Goal: Task Accomplishment & Management: Complete application form

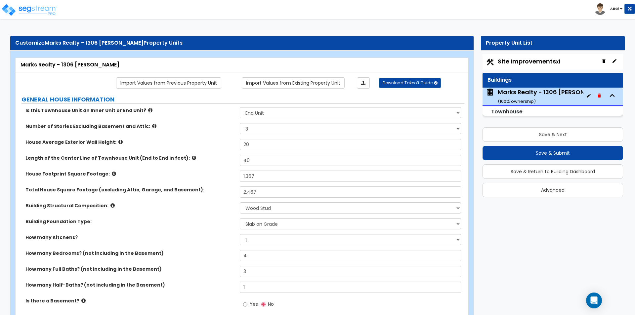
select select "2"
select select "3"
select select "7"
select select "2"
select select "1"
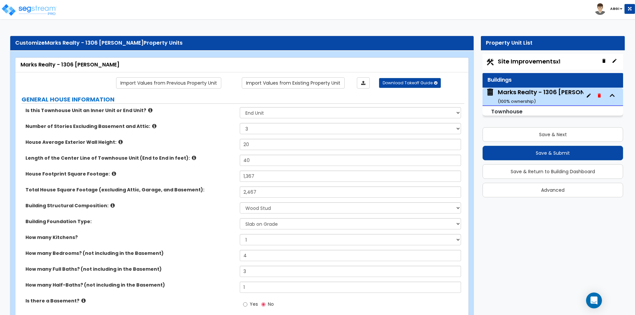
select select "1"
select select "7"
select select "1"
select select "2"
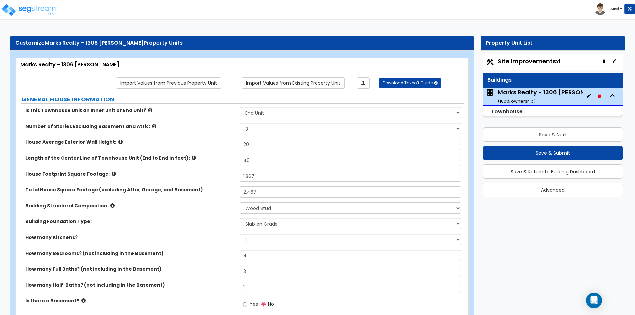
select select "3"
select select "2"
select select "5"
select select "1"
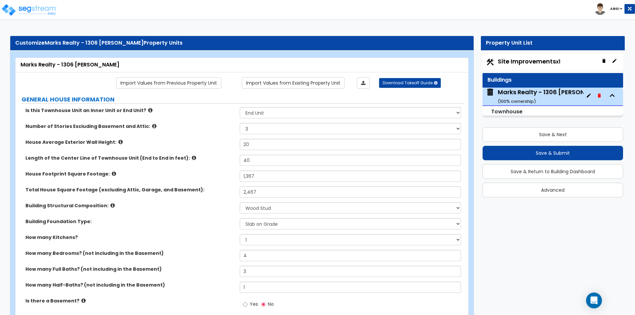
select select "1"
select select "2"
select select "1"
select select "2"
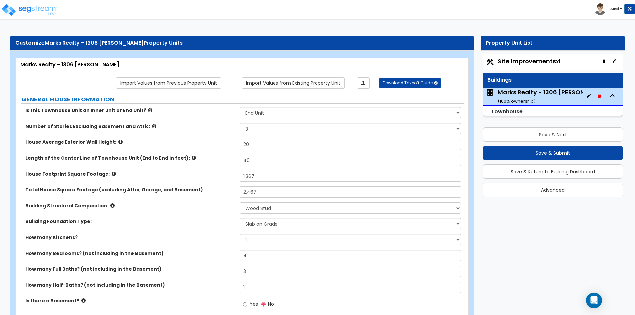
select select "1"
select select "2"
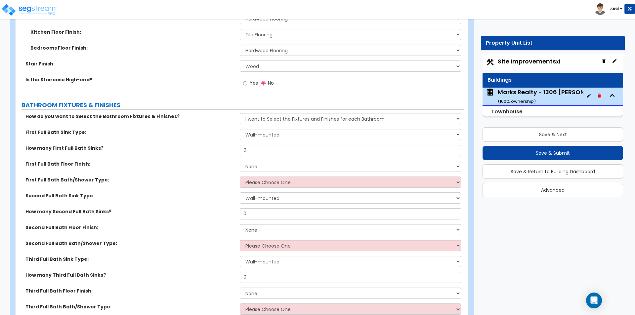
scroll to position [1388, 0]
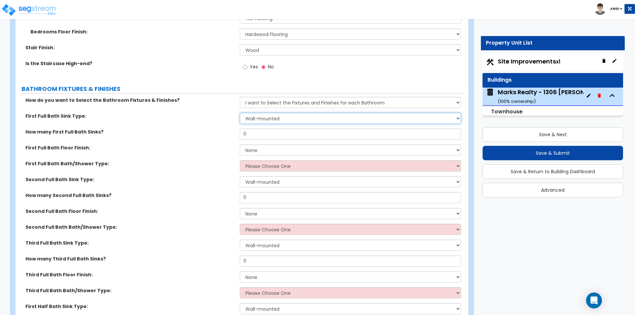
click at [276, 120] on select "Wall-mounted Pedestal-mounted Vanity-mounted" at bounding box center [350, 118] width 221 height 11
select select "3"
click at [240, 113] on select "Wall-mounted Pedestal-mounted Vanity-mounted" at bounding box center [350, 118] width 221 height 11
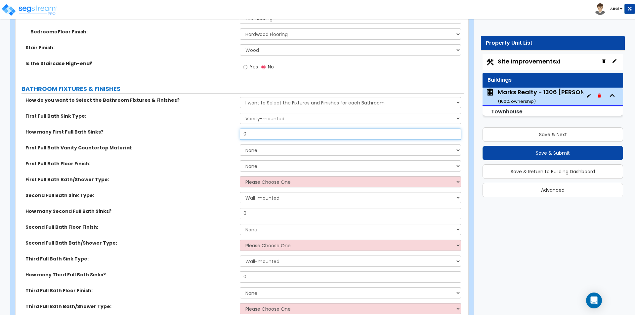
click at [269, 138] on input "0" at bounding box center [350, 134] width 221 height 11
click at [272, 135] on input "0" at bounding box center [350, 134] width 221 height 11
type input "1"
click at [264, 150] on select "None Plastic Laminate Solid Surface Stone Quartz Marble Tile Wood Stainless Ste…" at bounding box center [350, 149] width 221 height 11
select select "2"
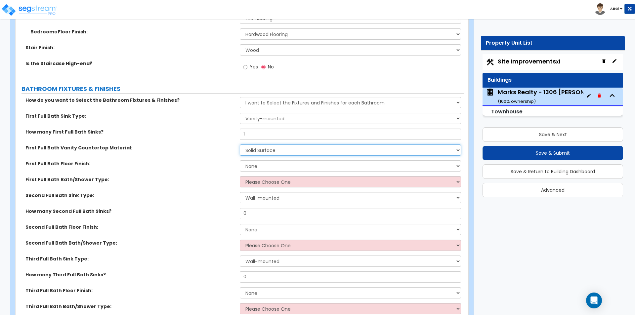
click at [240, 144] on select "None Plastic Laminate Solid Surface Stone Quartz Marble Tile Wood Stainless Ste…" at bounding box center [350, 149] width 221 height 11
click at [261, 165] on select "None Tile Flooring Hardwood Flooring Resilient Laminate Flooring VCT Flooring S…" at bounding box center [350, 165] width 221 height 11
select select "1"
click at [240, 160] on select "None Tile Flooring Hardwood Flooring Resilient Laminate Flooring VCT Flooring S…" at bounding box center [350, 165] width 221 height 11
click at [263, 184] on select "Please Choose One Standalone Shower Bathtub - Shower Combo" at bounding box center [350, 181] width 221 height 11
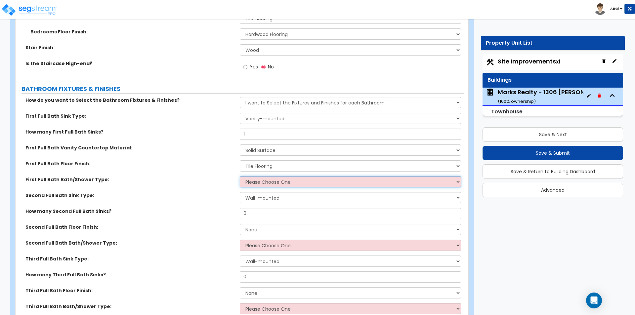
select select "2"
click at [240, 176] on select "Please Choose One Standalone Shower Bathtub - Shower Combo" at bounding box center [350, 181] width 221 height 11
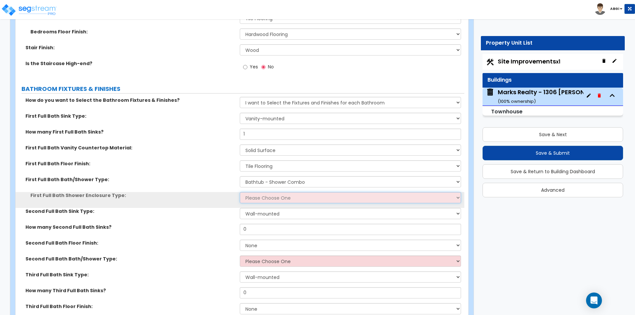
click at [260, 197] on select "Please Choose One Curtain & Rod Glass Sliding Doors Glass Hinged Doors" at bounding box center [350, 197] width 221 height 11
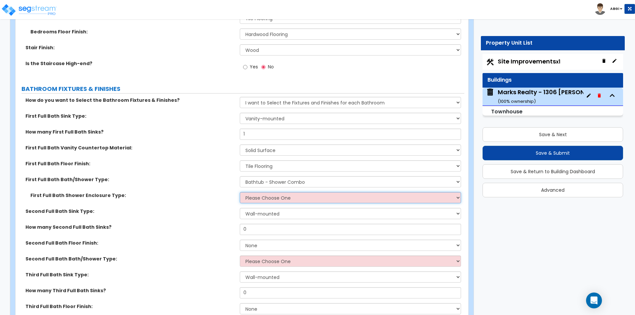
select select "1"
click at [240, 192] on select "Please Choose One Curtain & Rod Glass Sliding Doors Glass Hinged Doors" at bounding box center [350, 197] width 221 height 11
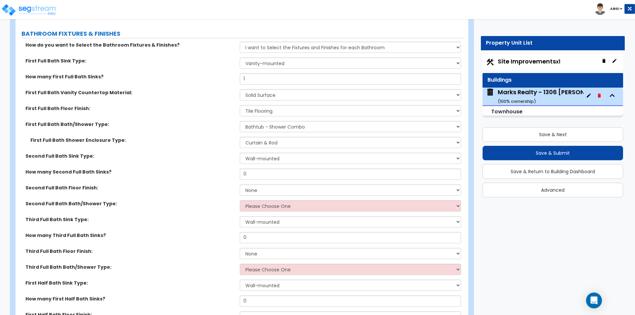
scroll to position [1454, 0]
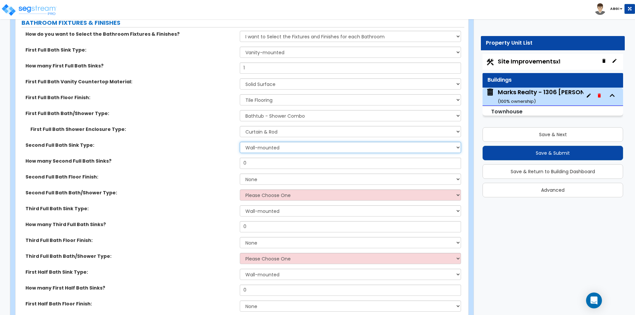
click at [267, 150] on select "Wall-mounted Pedestal-mounted Vanity-mounted" at bounding box center [350, 147] width 221 height 11
select select "3"
click at [240, 142] on select "Wall-mounted Pedestal-mounted Vanity-mounted" at bounding box center [350, 147] width 221 height 11
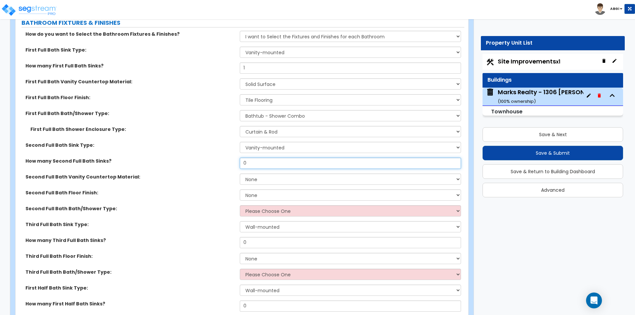
click at [258, 164] on input "0" at bounding box center [350, 163] width 221 height 11
click at [306, 162] on input "0" at bounding box center [350, 163] width 221 height 11
type input "2"
click at [290, 179] on select "None Plastic Laminate Solid Surface Stone Quartz Marble Tile Wood Stainless Ste…" at bounding box center [350, 179] width 221 height 11
select select "2"
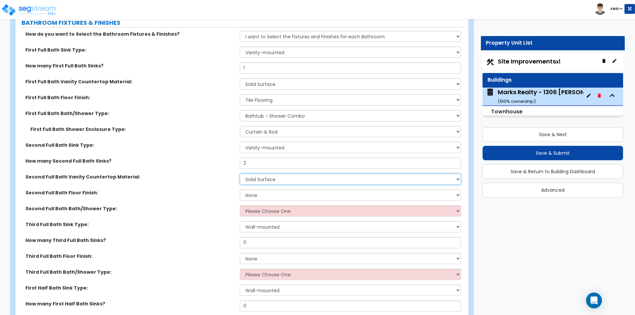
click at [240, 174] on select "None Plastic Laminate Solid Surface Stone Quartz Marble Tile Wood Stainless Ste…" at bounding box center [350, 179] width 221 height 11
click at [281, 180] on select "None Plastic Laminate Solid Surface Stone Quartz Marble Tile Wood Stainless Ste…" at bounding box center [350, 179] width 221 height 11
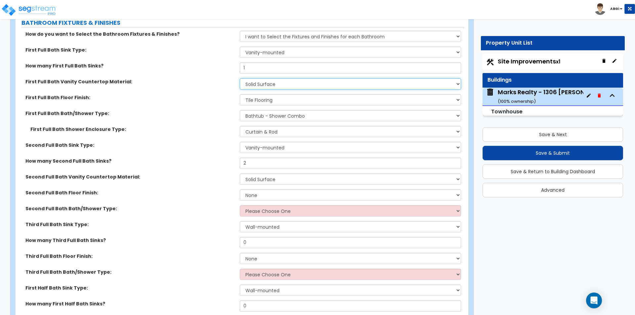
click at [278, 87] on select "None Plastic Laminate Solid Surface Stone Quartz Marble Tile Wood Stainless Ste…" at bounding box center [350, 83] width 221 height 11
select select "3"
click at [240, 78] on select "None Plastic Laminate Solid Surface Stone Quartz Marble Tile Wood Stainless Ste…" at bounding box center [350, 83] width 221 height 11
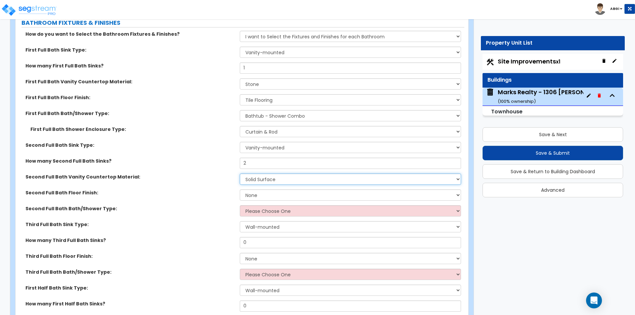
click at [278, 182] on select "None Plastic Laminate Solid Surface Stone Quartz Marble Tile Wood Stainless Ste…" at bounding box center [350, 179] width 221 height 11
select select "3"
click at [240, 174] on select "None Plastic Laminate Solid Surface Stone Quartz Marble Tile Wood Stainless Ste…" at bounding box center [350, 179] width 221 height 11
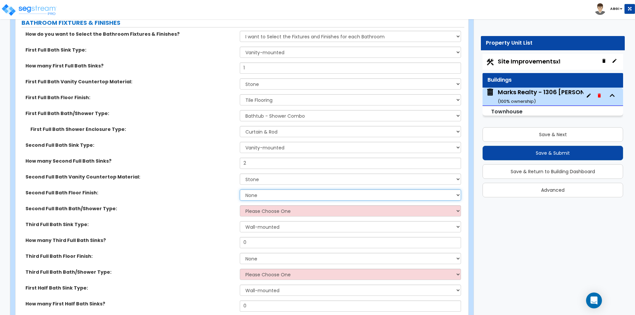
click at [267, 195] on select "None Tile Flooring Hardwood Flooring Resilient Laminate Flooring VCT Flooring S…" at bounding box center [350, 194] width 221 height 11
select select "1"
click at [240, 189] on select "None Tile Flooring Hardwood Flooring Resilient Laminate Flooring VCT Flooring S…" at bounding box center [350, 194] width 221 height 11
click at [264, 210] on select "Please Choose One Standalone Shower Bathtub - Shower Combo" at bounding box center [350, 210] width 221 height 11
select select "1"
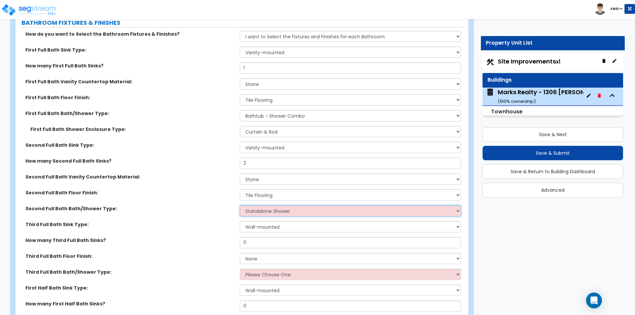
click at [240, 205] on select "Please Choose One Standalone Shower Bathtub - Shower Combo" at bounding box center [350, 210] width 221 height 11
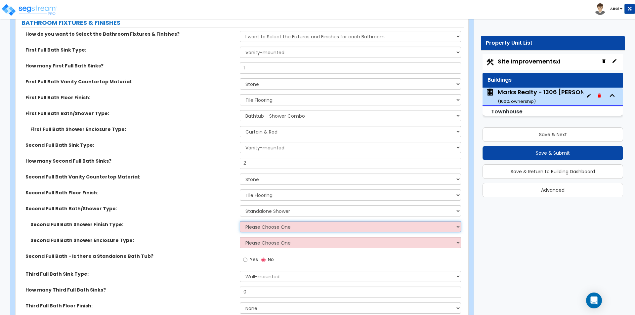
click at [275, 228] on select "Please Choose One Plastic Tile Stone" at bounding box center [350, 226] width 221 height 11
select select "2"
click at [240, 221] on select "Please Choose One Plastic Tile Stone" at bounding box center [350, 226] width 221 height 11
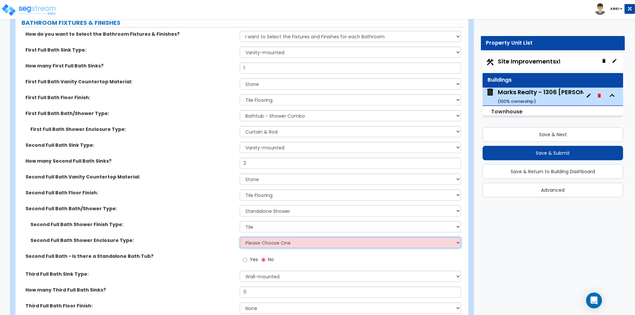
click at [270, 245] on select "Please Choose One Curtain & Rod Glass Sliding Doors Glass Hinged Doors" at bounding box center [350, 242] width 221 height 11
select select "3"
click at [240, 237] on select "Please Choose One Curtain & Rod Glass Sliding Doors Glass Hinged Doors" at bounding box center [350, 242] width 221 height 11
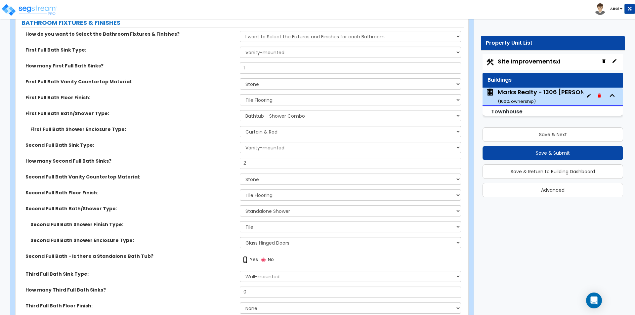
click at [246, 260] on input "Yes" at bounding box center [245, 259] width 4 height 7
radio input "true"
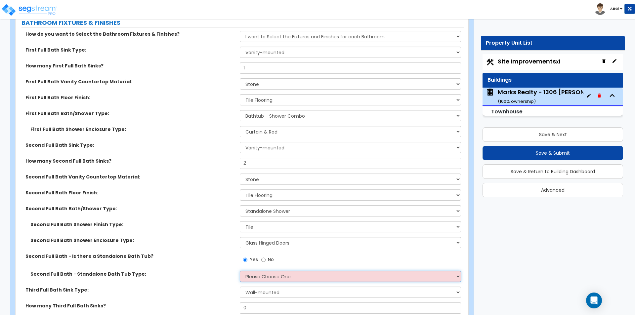
click at [272, 276] on select "Please Choose One Freestanding Bathtub Recessed Bathtub Walk-in Bathtub" at bounding box center [350, 276] width 221 height 11
select select "1"
click at [240, 271] on select "Please Choose One Freestanding Bathtub Recessed Bathtub Walk-in Bathtub" at bounding box center [350, 276] width 221 height 11
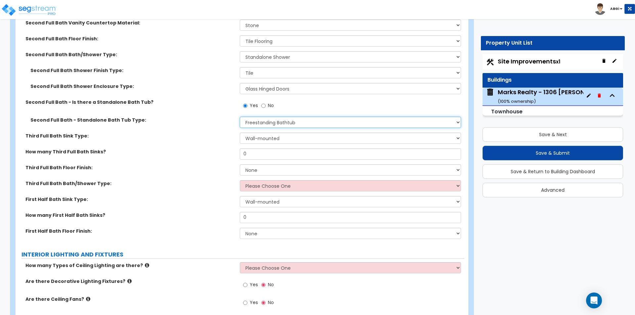
scroll to position [1620, 0]
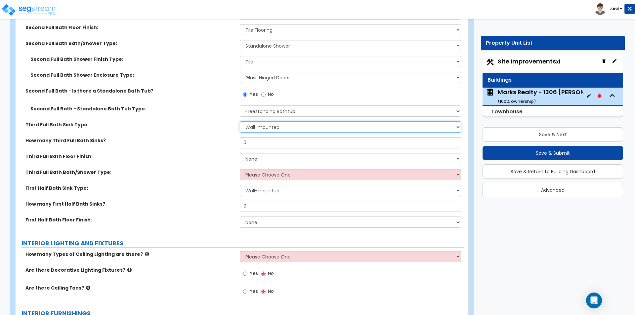
click at [250, 129] on select "Wall-mounted Pedestal-mounted Vanity-mounted" at bounding box center [350, 126] width 221 height 11
select select "3"
click at [240, 121] on select "Wall-mounted Pedestal-mounted Vanity-mounted" at bounding box center [350, 126] width 221 height 11
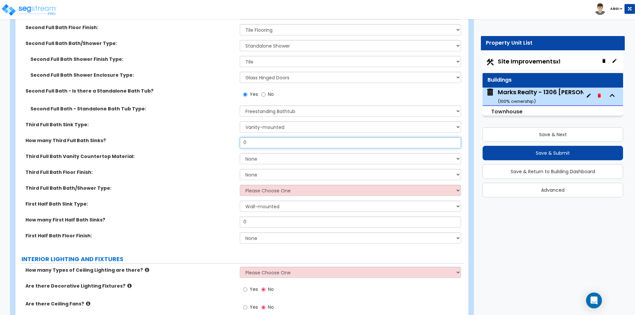
click at [263, 140] on input "0" at bounding box center [350, 142] width 221 height 11
type input "1"
click at [261, 160] on select "None Plastic Laminate Solid Surface Stone Quartz Marble Tile Wood Stainless Ste…" at bounding box center [350, 158] width 221 height 11
select select "3"
click at [240, 153] on select "None Plastic Laminate Solid Surface Stone Quartz Marble Tile Wood Stainless Ste…" at bounding box center [350, 158] width 221 height 11
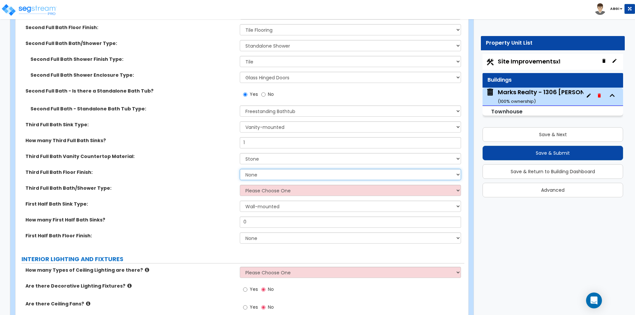
drag, startPoint x: 271, startPoint y: 172, endPoint x: 270, endPoint y: 176, distance: 3.9
click at [271, 172] on select "None Tile Flooring Hardwood Flooring Resilient Laminate Flooring VCT Flooring S…" at bounding box center [350, 174] width 221 height 11
select select "1"
click at [240, 169] on select "None Tile Flooring Hardwood Flooring Resilient Laminate Flooring VCT Flooring S…" at bounding box center [350, 174] width 221 height 11
click at [267, 190] on select "Please Choose One Standalone Shower Bathtub - Shower Combo" at bounding box center [350, 190] width 221 height 11
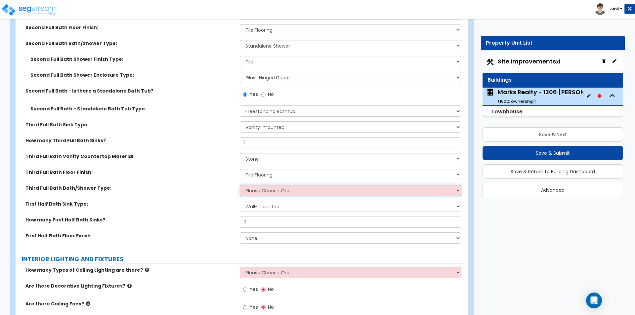
select select "2"
click at [240, 185] on select "Please Choose One Standalone Shower Bathtub - Shower Combo" at bounding box center [350, 190] width 221 height 11
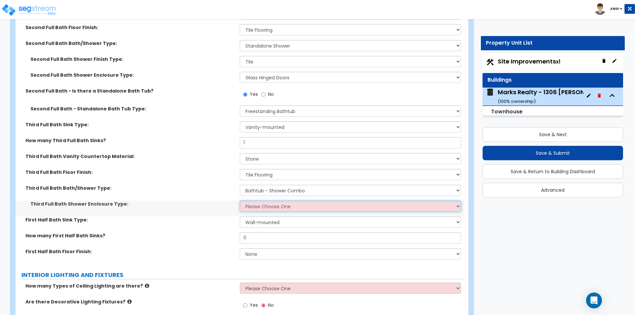
click at [270, 208] on select "Please Choose One Curtain & Rod Glass Sliding Doors Glass Hinged Doors" at bounding box center [350, 206] width 221 height 11
select select "1"
click at [240, 201] on select "Please Choose One Curtain & Rod Glass Sliding Doors Glass Hinged Doors" at bounding box center [350, 206] width 221 height 11
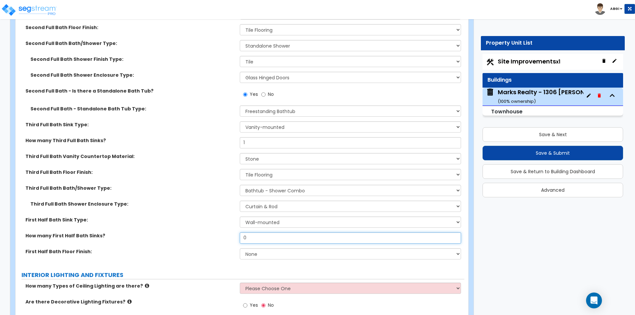
click at [248, 237] on input "0" at bounding box center [350, 237] width 221 height 11
type input "1"
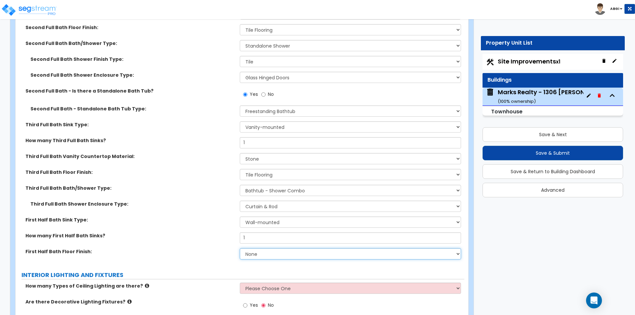
click at [258, 252] on select "None Tile Flooring Hardwood Flooring Resilient Laminate Flooring VCT Flooring S…" at bounding box center [350, 253] width 221 height 11
select select "1"
click at [240, 248] on select "None Tile Flooring Hardwood Flooring Resilient Laminate Flooring VCT Flooring S…" at bounding box center [350, 253] width 221 height 11
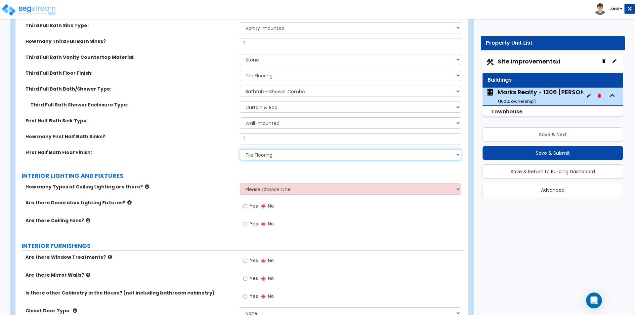
scroll to position [1752, 0]
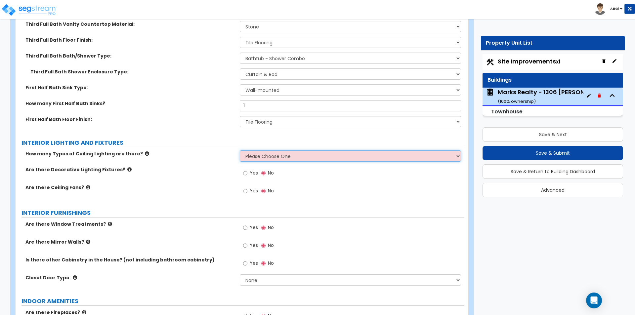
click at [254, 157] on select "Please Choose One 1 2 3" at bounding box center [350, 155] width 221 height 11
select select "1"
click at [240, 150] on select "Please Choose One 1 2 3" at bounding box center [350, 155] width 221 height 11
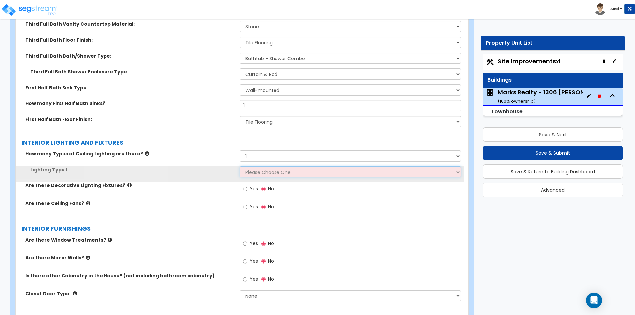
click at [254, 173] on select "Please Choose One LED Surface-Mounted LED Recessed Fluorescent Surface-Mounted …" at bounding box center [350, 171] width 221 height 11
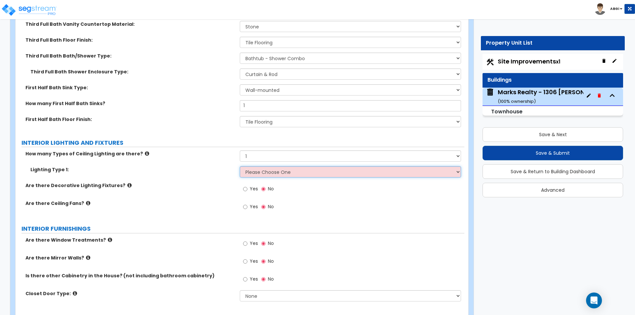
select select "2"
click at [240, 166] on select "Please Choose One LED Surface-Mounted LED Recessed Fluorescent Surface-Mounted …" at bounding box center [350, 171] width 221 height 11
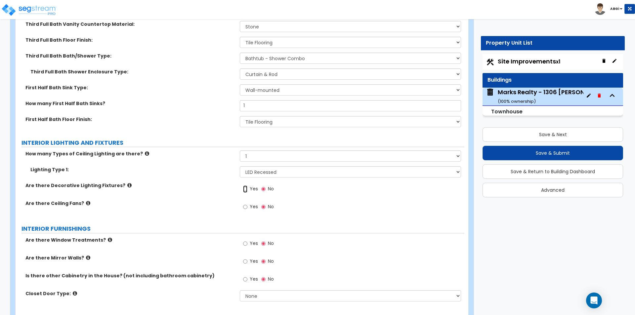
click at [245, 189] on input "Yes" at bounding box center [245, 188] width 4 height 7
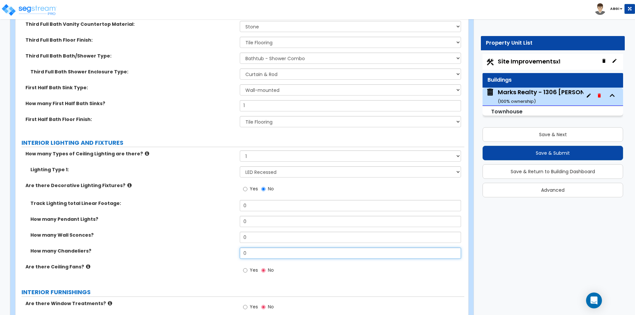
click at [254, 255] on input "0" at bounding box center [350, 253] width 221 height 11
type input "1"
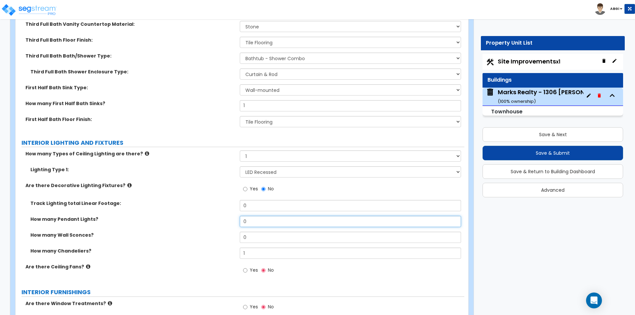
click at [251, 223] on input "0" at bounding box center [350, 221] width 221 height 11
type input "2"
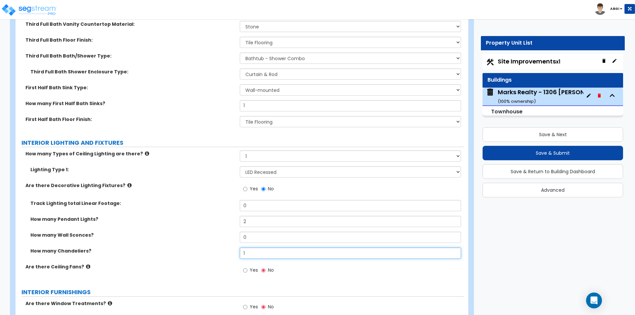
click at [252, 255] on input "1" at bounding box center [350, 253] width 221 height 11
type input "1"
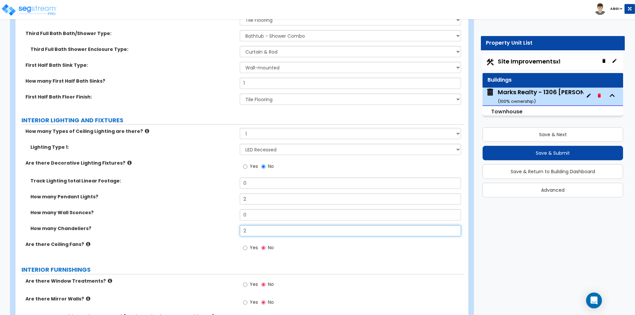
scroll to position [1785, 0]
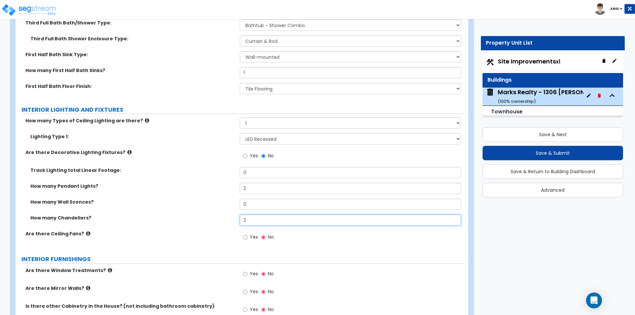
type input "2"
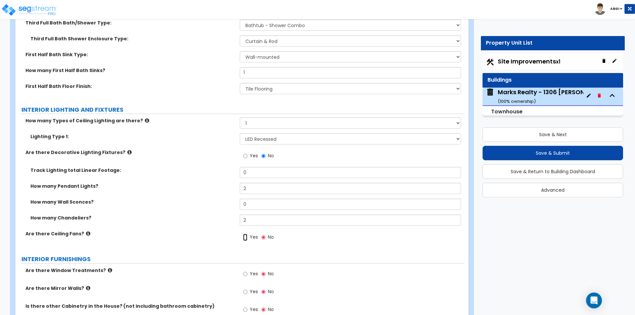
click at [245, 238] on input "Yes" at bounding box center [245, 237] width 4 height 7
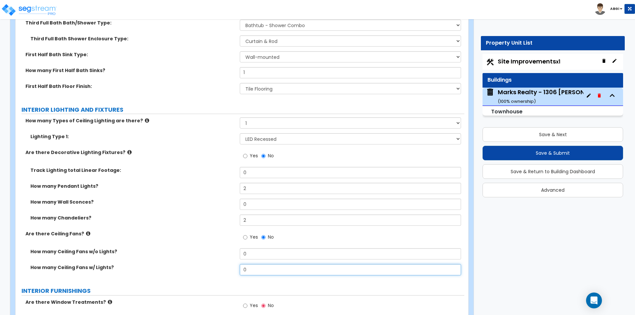
click at [249, 267] on input "0" at bounding box center [350, 269] width 221 height 11
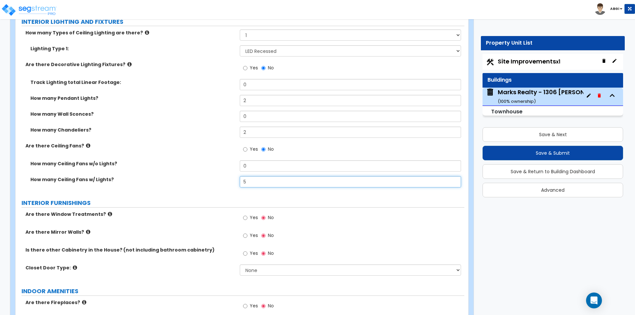
scroll to position [1884, 0]
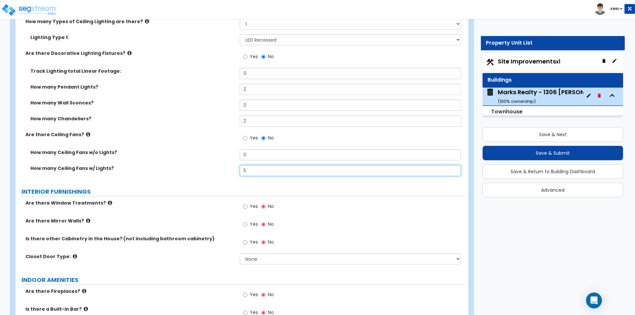
type input "5"
click at [246, 207] on input "Yes" at bounding box center [245, 206] width 4 height 7
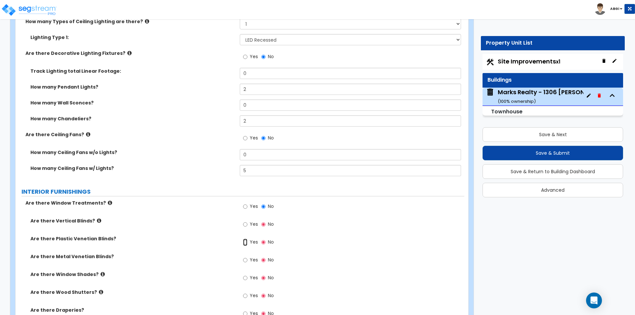
click at [245, 242] on input "Yes" at bounding box center [245, 242] width 4 height 7
radio input "true"
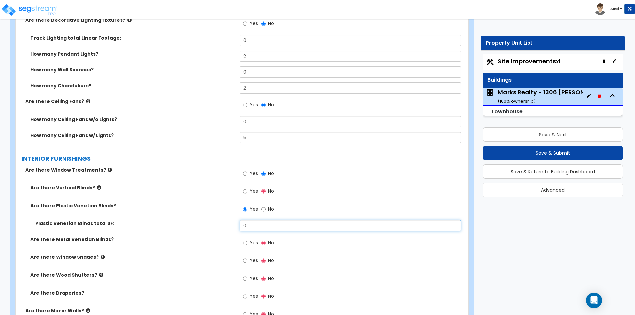
click at [278, 223] on input "0" at bounding box center [350, 225] width 221 height 11
type input "360"
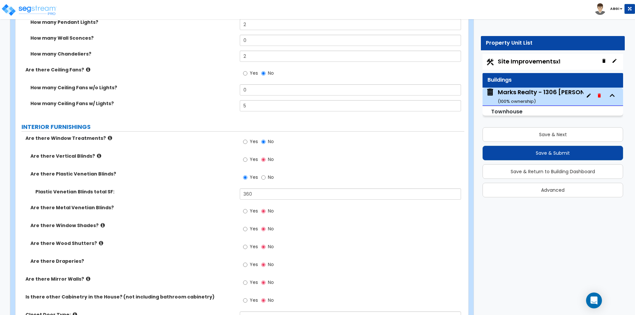
scroll to position [1950, 0]
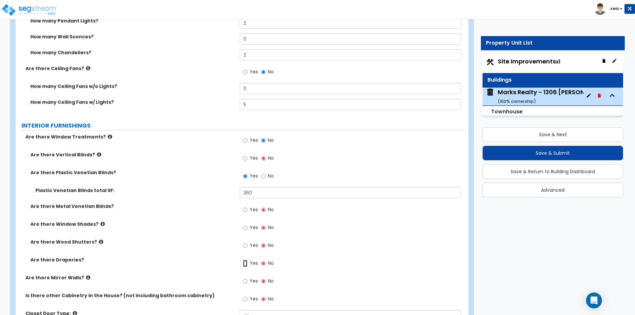
click at [245, 263] on input "Yes" at bounding box center [245, 263] width 4 height 7
radio input "true"
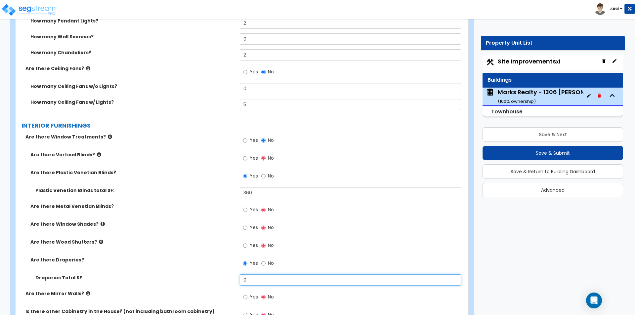
click at [256, 279] on input "0" at bounding box center [350, 279] width 221 height 11
click at [256, 278] on input "108" at bounding box center [350, 279] width 221 height 11
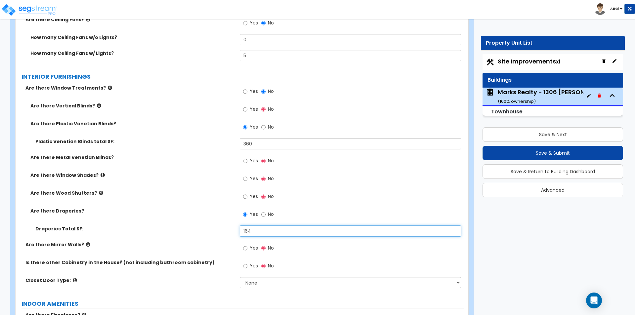
scroll to position [1983, 0]
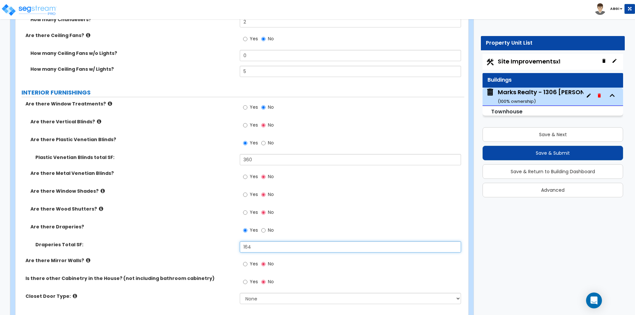
type input "164"
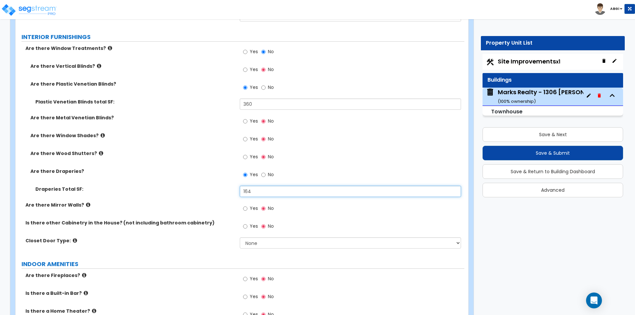
scroll to position [2049, 0]
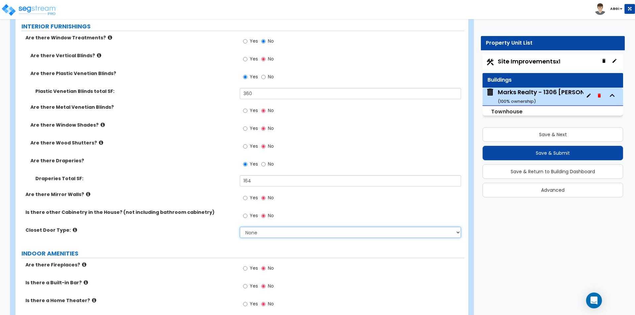
click at [254, 231] on select "None Bi-fold Louvered Doors Bi-fold Panel Doors Sliding Doors Hinged Wood Door" at bounding box center [350, 232] width 221 height 11
select select "3"
click at [240, 227] on select "None Bi-fold Louvered Doors Bi-fold Panel Doors Sliding Doors Hinged Wood Door" at bounding box center [350, 232] width 221 height 11
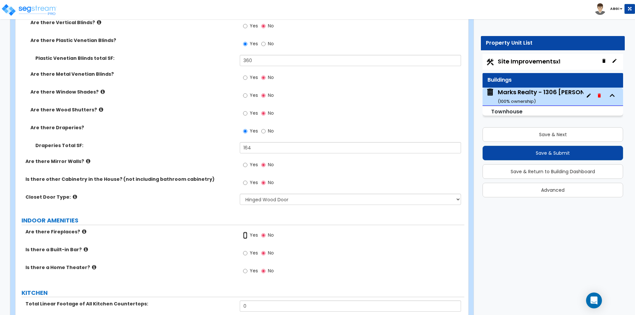
click at [244, 234] on input "Yes" at bounding box center [245, 235] width 4 height 7
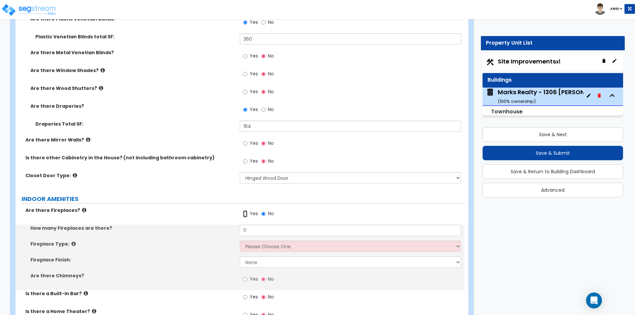
scroll to position [2116, 0]
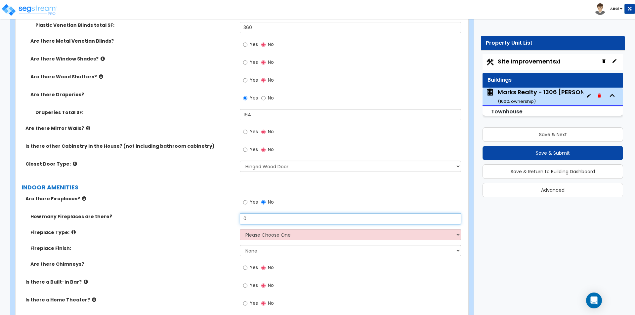
click at [256, 218] on input "0" at bounding box center [350, 218] width 221 height 11
type input "1"
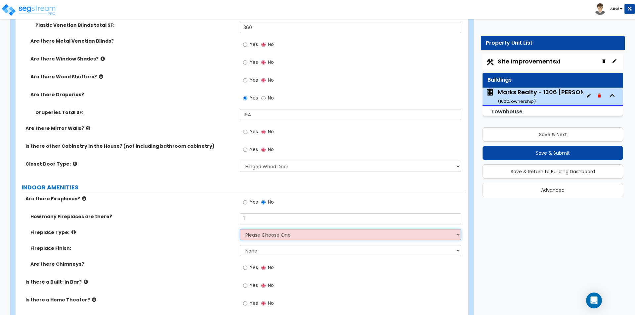
click at [255, 233] on select "Please Choose One Built-in Electric Fireplace Built-in Gas Fireplace Built-in W…" at bounding box center [350, 234] width 221 height 11
select select "2"
click at [240, 229] on select "Please Choose One Built-in Electric Fireplace Built-in Gas Fireplace Built-in W…" at bounding box center [350, 234] width 221 height 11
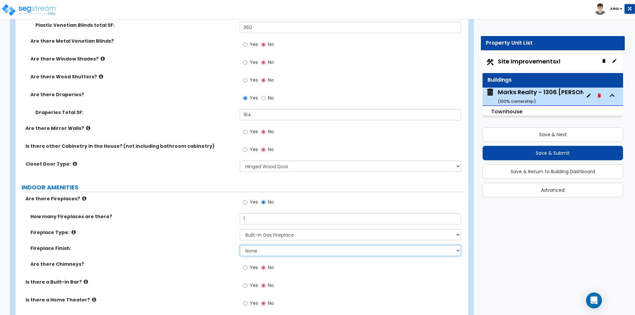
click at [256, 250] on select "None Brick Stone Tile Painted Molding" at bounding box center [350, 250] width 221 height 11
select select "3"
click at [240, 245] on select "None Brick Stone Tile Painted Molding" at bounding box center [350, 250] width 221 height 11
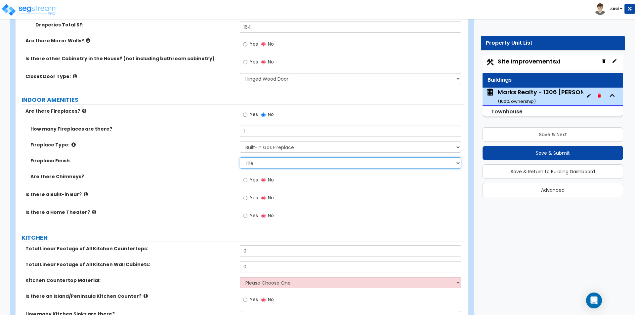
scroll to position [2215, 0]
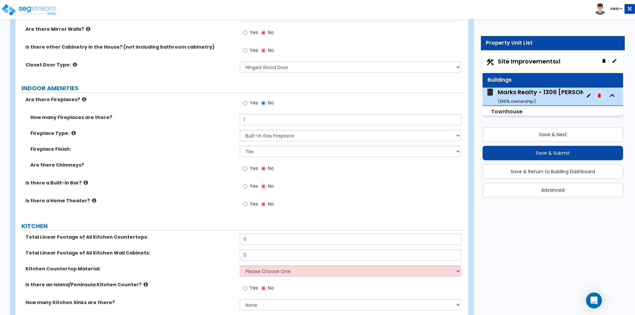
click at [92, 199] on icon at bounding box center [94, 200] width 4 height 5
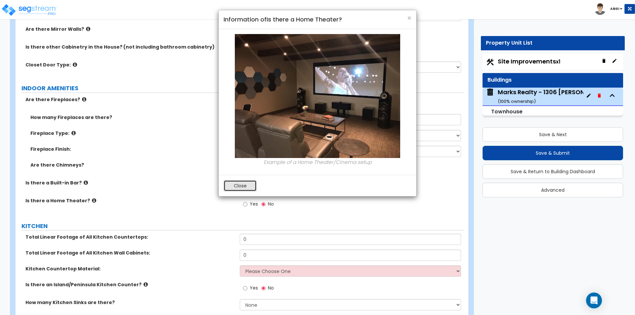
click at [229, 190] on button "Close" at bounding box center [239, 185] width 33 height 11
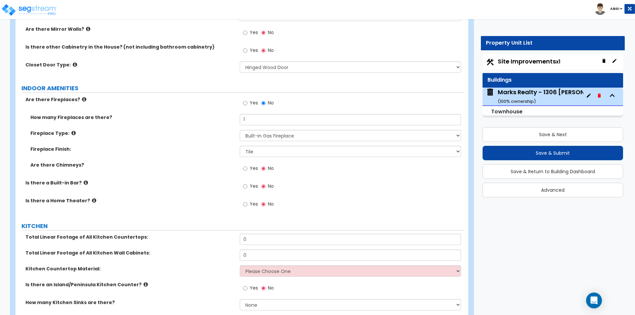
click at [84, 182] on icon at bounding box center [86, 182] width 4 height 5
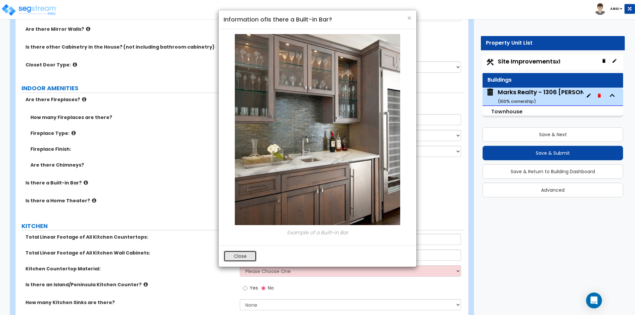
click at [243, 259] on button "Close" at bounding box center [239, 256] width 33 height 11
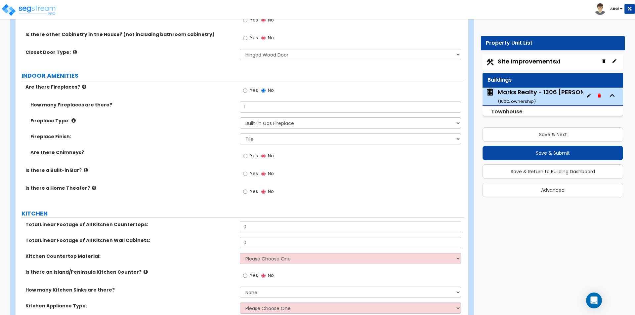
scroll to position [2248, 0]
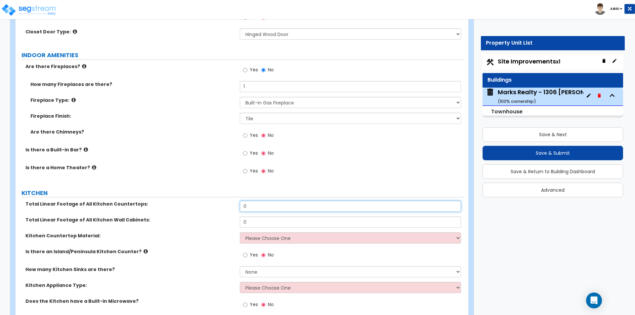
click at [260, 209] on input "0" at bounding box center [350, 206] width 221 height 11
type input "22"
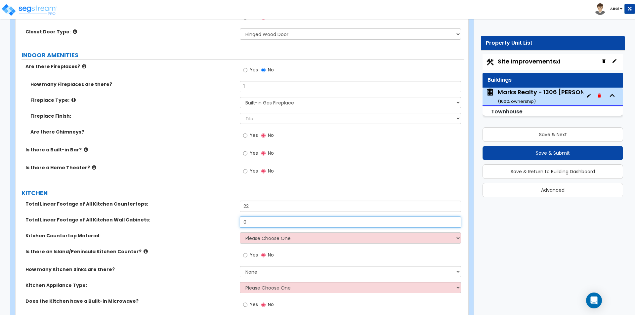
click at [251, 224] on input "0" at bounding box center [350, 222] width 221 height 11
type input "16"
click at [256, 237] on select "Please Choose One Plastic Laminate Solid Surface Stone Quartz Marble Tile Wood …" at bounding box center [350, 237] width 221 height 11
select select "3"
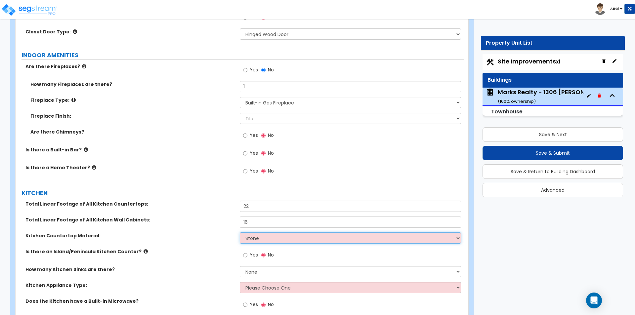
click at [240, 232] on select "Please Choose One Plastic Laminate Solid Surface Stone Quartz Marble Tile Wood …" at bounding box center [350, 237] width 221 height 11
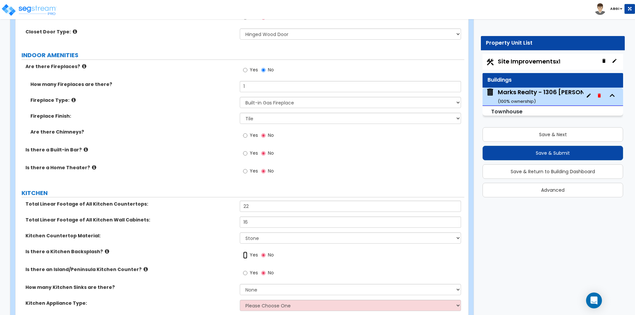
click at [244, 255] on input "Yes" at bounding box center [245, 255] width 4 height 7
radio input "true"
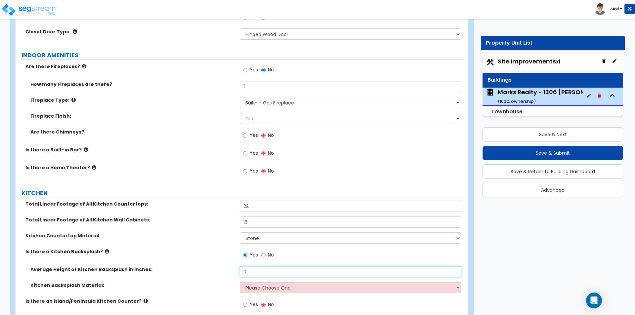
click at [256, 271] on input "0" at bounding box center [350, 271] width 221 height 11
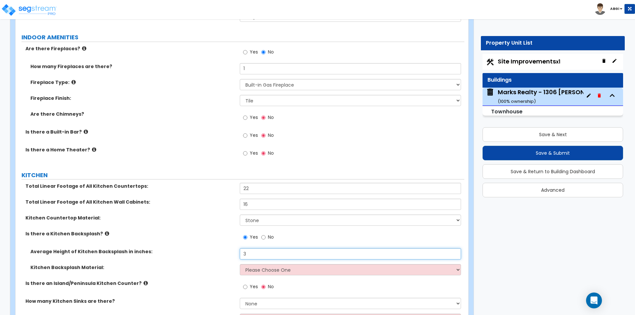
scroll to position [2281, 0]
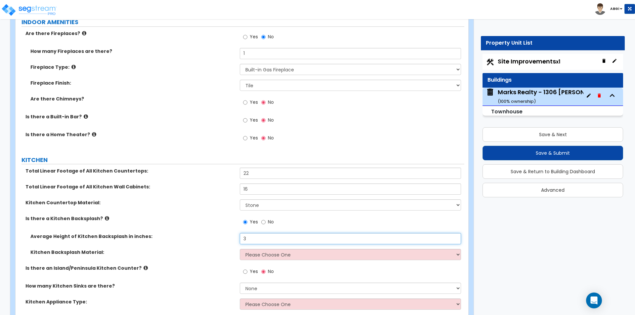
type input "3"
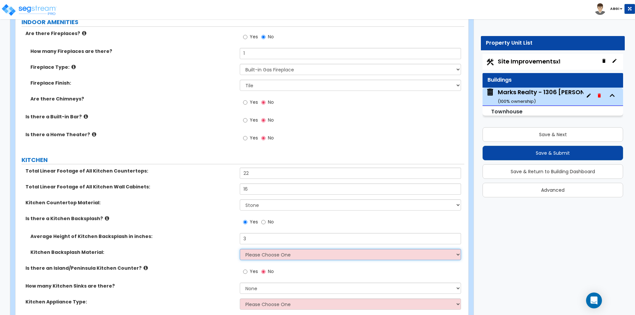
click at [254, 258] on select "Please Choose One Plastic Laminate Solid Surface Stone Quartz Tile Stainless St…" at bounding box center [350, 254] width 221 height 11
select select "6"
click at [240, 249] on select "Please Choose One Plastic Laminate Solid Surface Stone Quartz Tile Stainless St…" at bounding box center [350, 254] width 221 height 11
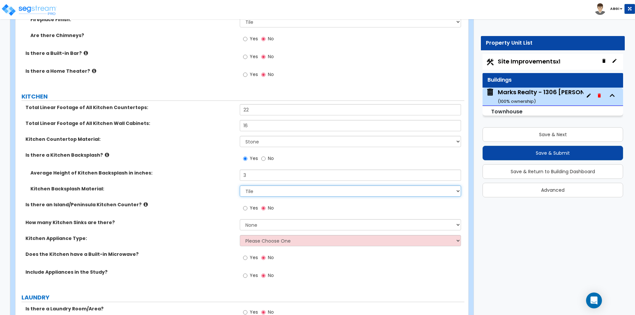
scroll to position [2347, 0]
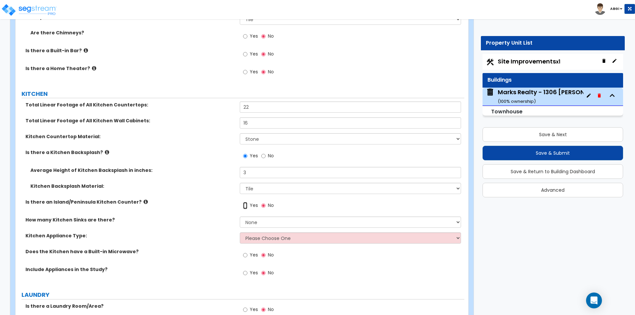
click at [244, 206] on input "Yes" at bounding box center [245, 205] width 4 height 7
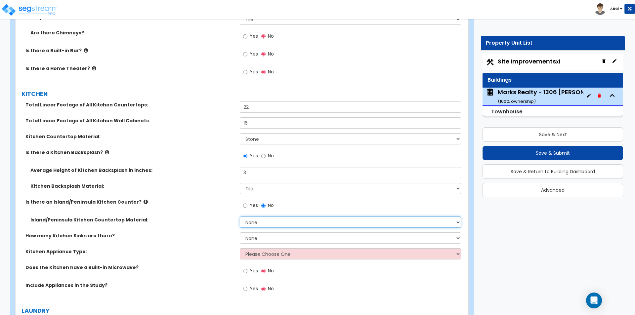
click at [255, 223] on select "None Plastic Laminate Solid Surface Stone Quartz Marble Tile Wood Stainless Ste…" at bounding box center [350, 222] width 221 height 11
select select "3"
click at [240, 217] on select "None Plastic Laminate Solid Surface Stone Quartz Marble Tile Wood Stainless Ste…" at bounding box center [350, 222] width 221 height 11
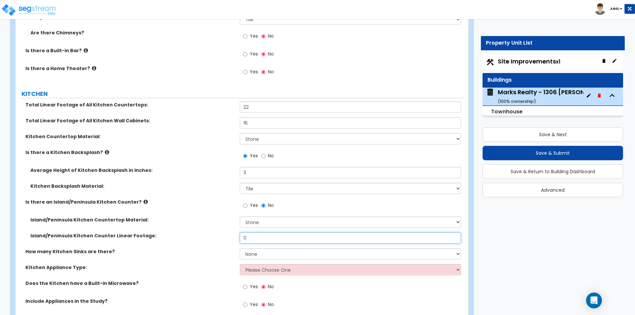
click at [252, 240] on input "0" at bounding box center [350, 237] width 221 height 11
type input "8"
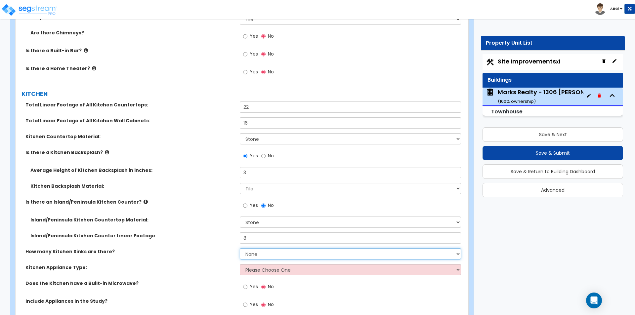
click at [263, 256] on select "None 1 2 3" at bounding box center [350, 253] width 221 height 11
select select "1"
click at [240, 248] on select "None 1 2 3" at bounding box center [350, 253] width 221 height 11
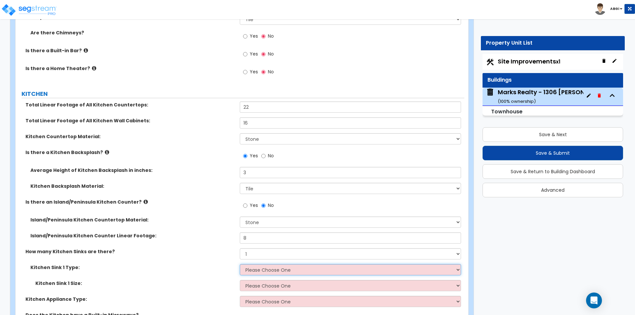
click at [261, 269] on select "Please Choose One Stainless Steel Porcelain Enamel Cast Iron Granite Composite" at bounding box center [350, 269] width 221 height 11
select select "1"
click at [240, 264] on select "Please Choose One Stainless Steel Porcelain Enamel Cast Iron Granite Composite" at bounding box center [350, 269] width 221 height 11
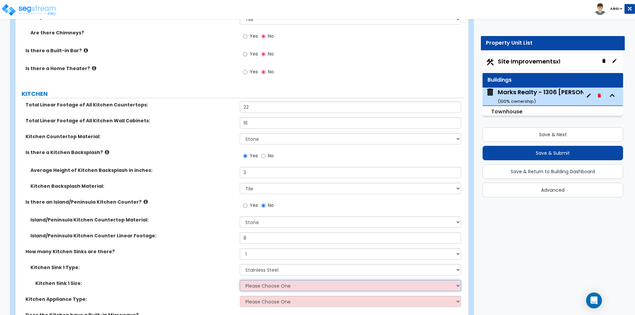
click at [257, 285] on select "Please Choose One Single Sink Double Sink" at bounding box center [350, 285] width 221 height 11
select select "2"
click at [240, 280] on select "Please Choose One Single Sink Double Sink" at bounding box center [350, 285] width 221 height 11
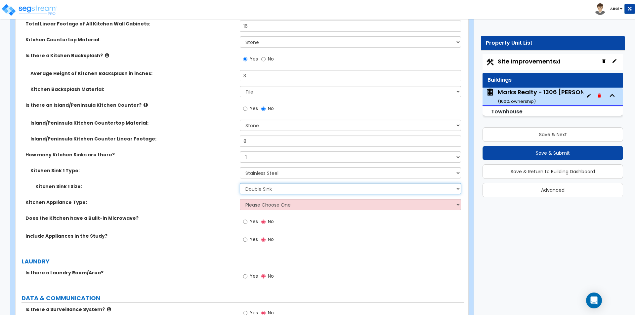
scroll to position [2446, 0]
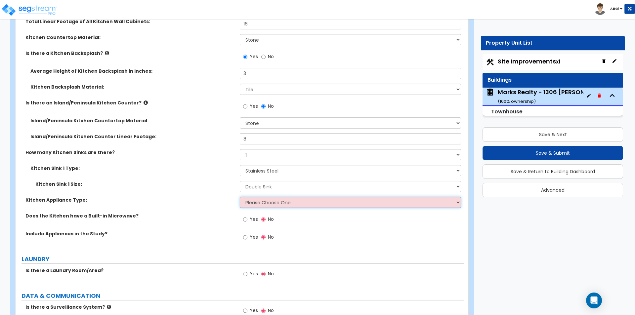
click at [252, 205] on select "Please Choose One Gas Electric" at bounding box center [350, 202] width 221 height 11
drag, startPoint x: 252, startPoint y: 205, endPoint x: 222, endPoint y: 220, distance: 34.0
click at [252, 205] on select "Please Choose One Gas Electric" at bounding box center [350, 202] width 221 height 11
click at [261, 202] on select "Please Choose One Gas Electric" at bounding box center [350, 202] width 221 height 11
select select "1"
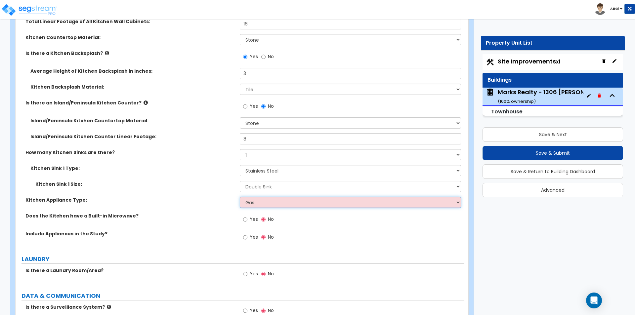
click at [240, 197] on select "Please Choose One Gas Electric" at bounding box center [350, 202] width 221 height 11
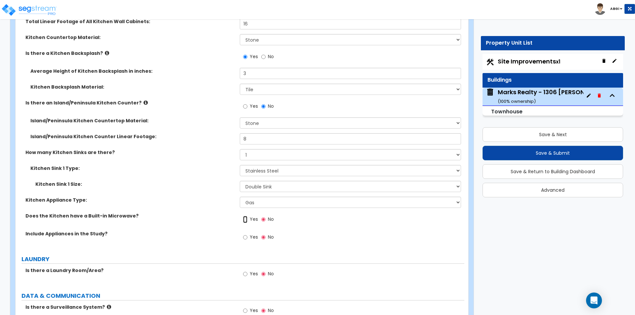
click at [245, 219] on input "Yes" at bounding box center [245, 219] width 4 height 7
click at [247, 238] on input "Yes" at bounding box center [245, 237] width 4 height 7
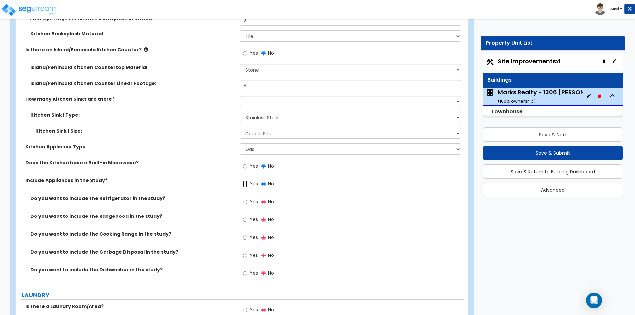
scroll to position [2512, 0]
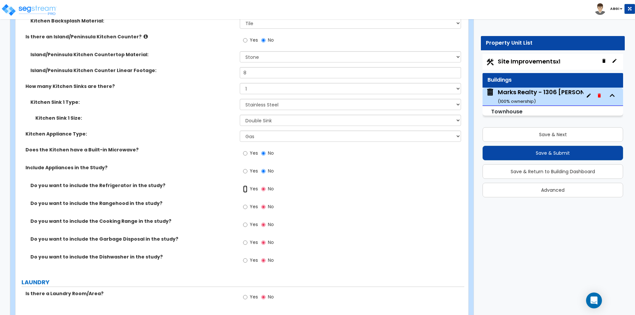
click at [245, 189] on input "Yes" at bounding box center [245, 188] width 4 height 7
radio input "true"
click at [244, 224] on input "Yes" at bounding box center [245, 224] width 4 height 7
radio input "true"
click at [244, 242] on input "Yes" at bounding box center [245, 242] width 4 height 7
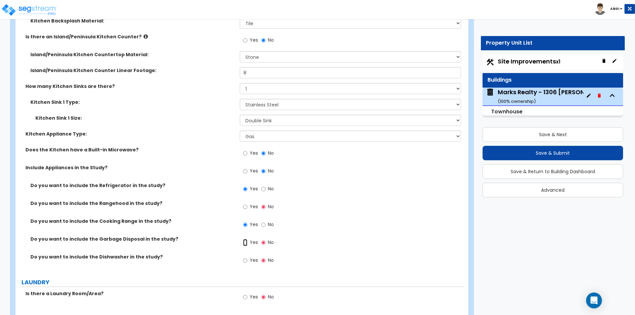
radio input "true"
click at [246, 262] on input "Yes" at bounding box center [245, 260] width 4 height 7
radio input "true"
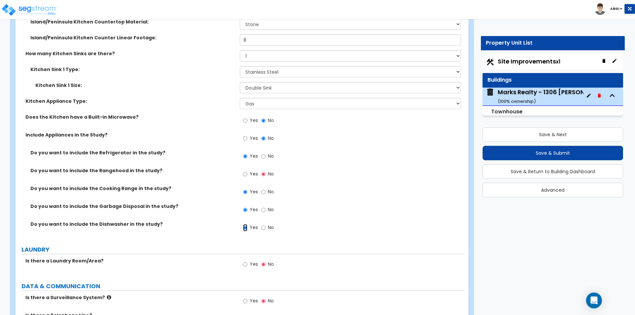
scroll to position [2545, 0]
click at [246, 262] on input "Yes" at bounding box center [245, 263] width 4 height 7
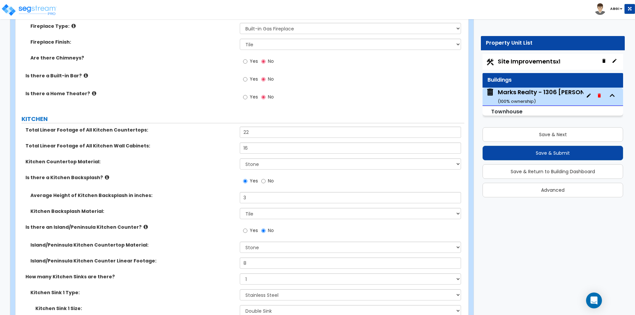
scroll to position [2314, 0]
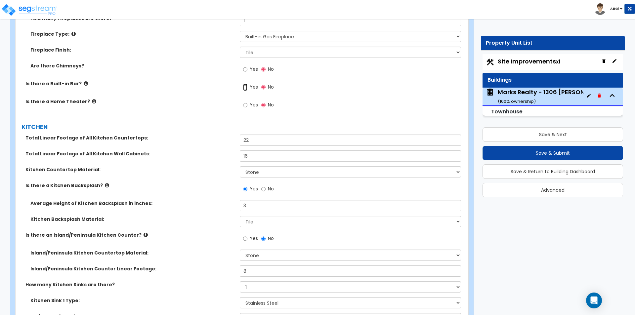
click at [244, 87] on input "Yes" at bounding box center [245, 87] width 4 height 7
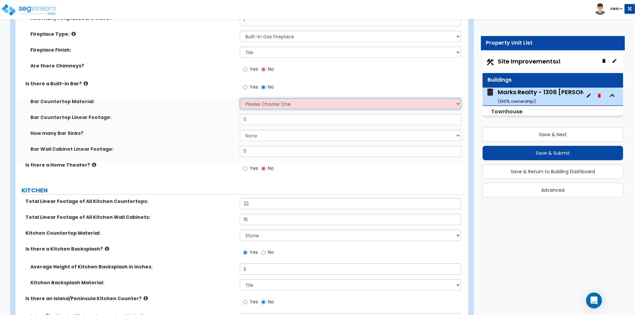
click at [247, 103] on select "Please Choose One Plastic Laminate Solid Surface Stone Quartz Marble Tile Wood …" at bounding box center [350, 103] width 221 height 11
select select "3"
click at [240, 98] on select "Please Choose One Plastic Laminate Solid Surface Stone Quartz Marble Tile Wood …" at bounding box center [350, 103] width 221 height 11
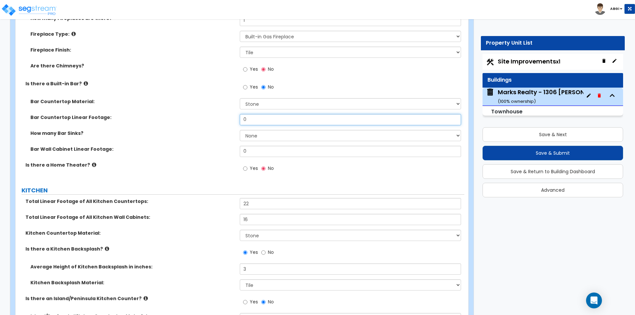
click at [253, 117] on input "0" at bounding box center [350, 119] width 221 height 11
type input "10"
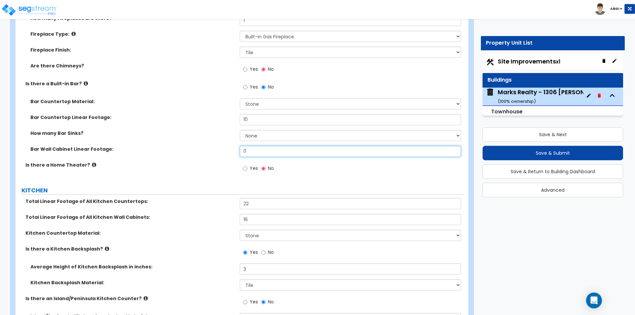
click at [249, 152] on input "0" at bounding box center [350, 151] width 221 height 11
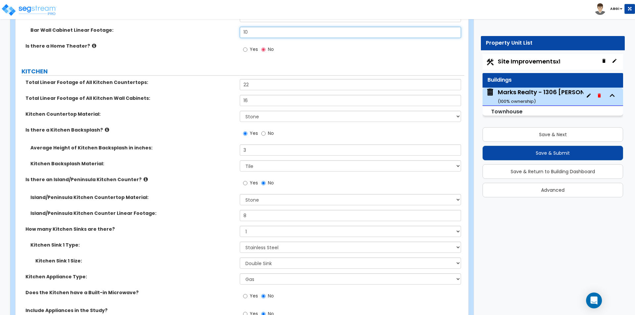
scroll to position [2446, 0]
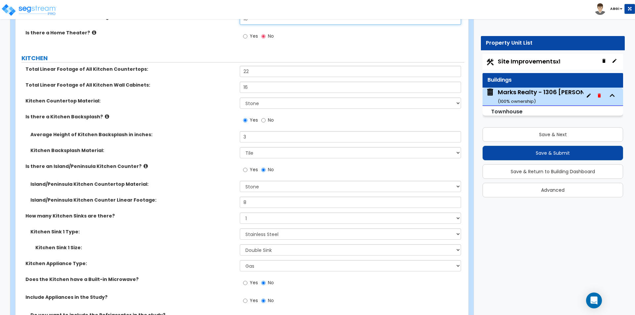
type input "10"
click at [253, 201] on input "8" at bounding box center [350, 202] width 221 height 11
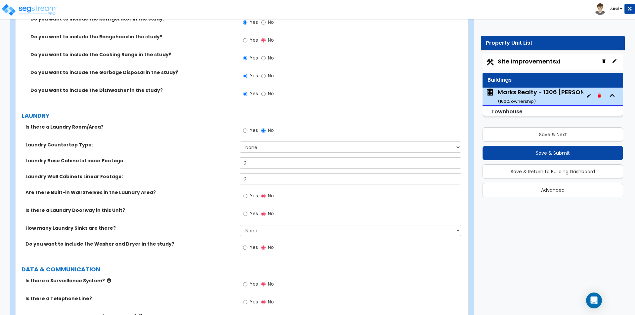
scroll to position [2744, 0]
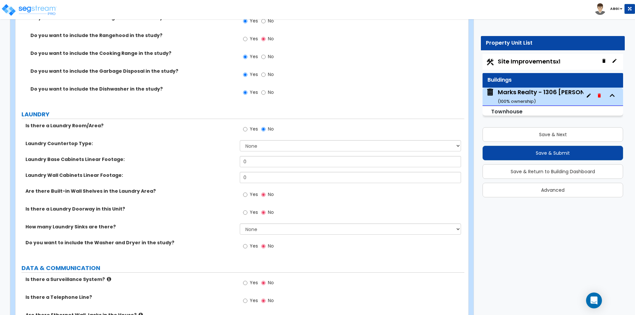
type input "10"
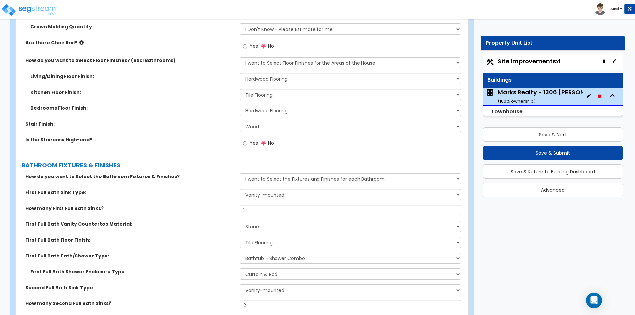
scroll to position [1289, 0]
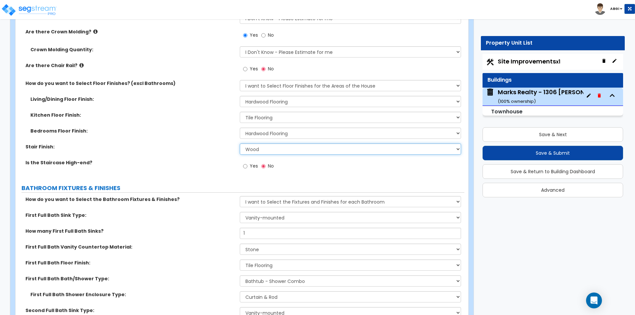
click at [259, 147] on select "None Tile Wood Laminate VCT Sheet Carpet Sheet Vinyl Carpet Tile" at bounding box center [350, 148] width 221 height 11
select select "5"
click at [240, 143] on select "None Tile Wood Laminate VCT Sheet Carpet Sheet Vinyl Carpet Tile" at bounding box center [350, 148] width 221 height 11
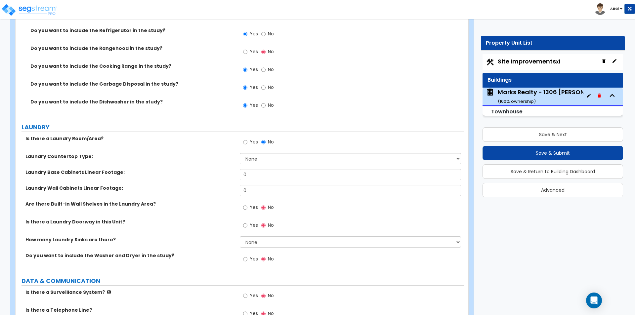
scroll to position [2744, 0]
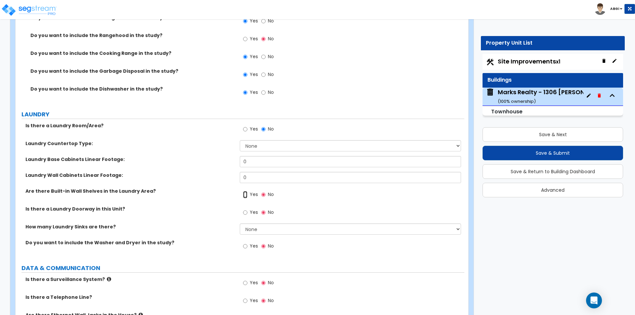
click at [245, 194] on input "Yes" at bounding box center [245, 194] width 4 height 7
radio input "true"
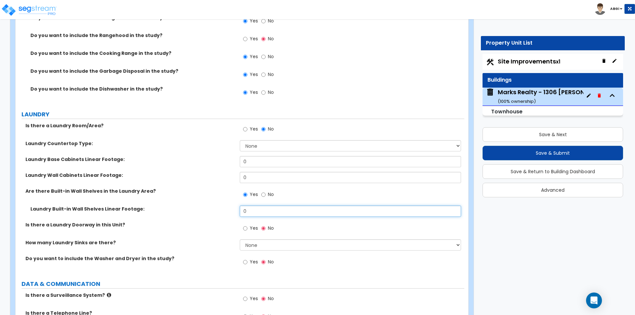
click at [251, 207] on input "0" at bounding box center [350, 211] width 221 height 11
type input "24"
click at [246, 228] on input "Yes" at bounding box center [245, 228] width 4 height 7
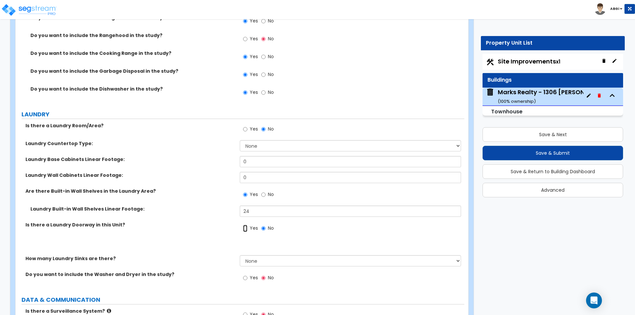
radio input "true"
click at [251, 239] on div "Yes No" at bounding box center [352, 230] width 224 height 18
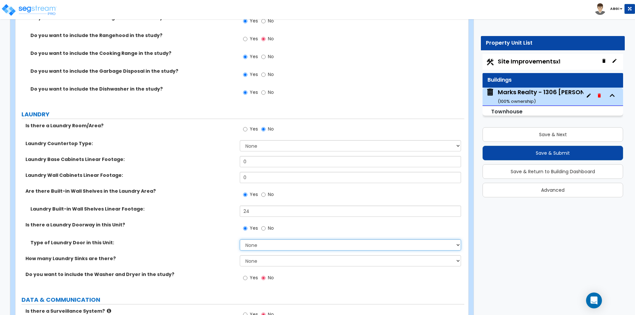
click at [255, 244] on select "None Bi-Fold Louvered Paneled Wood Passage" at bounding box center [350, 244] width 221 height 11
select select "4"
click at [240, 239] on select "None Bi-Fold Louvered Paneled Wood Passage" at bounding box center [350, 244] width 221 height 11
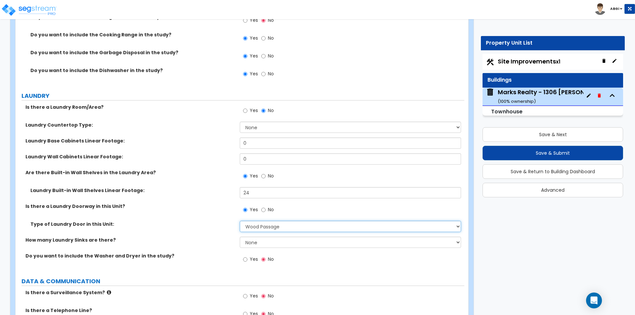
scroll to position [2777, 0]
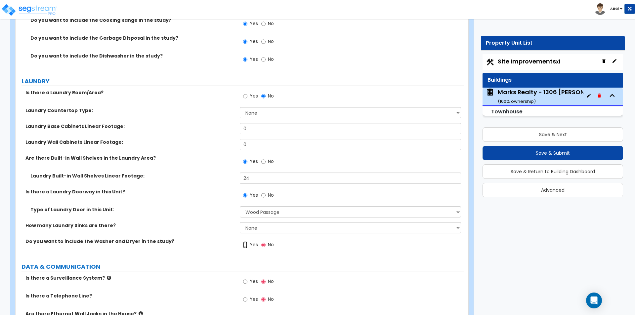
click at [247, 245] on input "Yes" at bounding box center [245, 244] width 4 height 7
radio input "true"
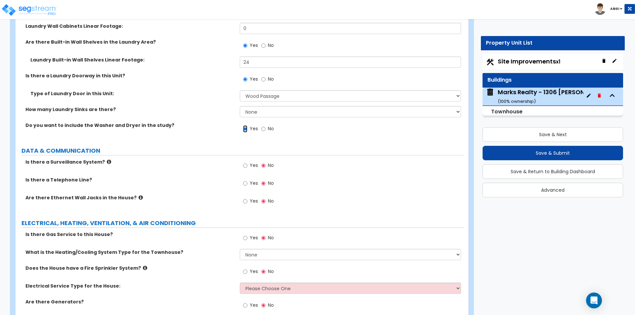
scroll to position [2909, 0]
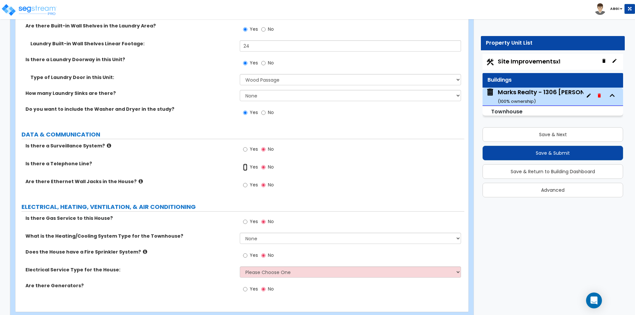
click at [246, 166] on input "Yes" at bounding box center [245, 167] width 4 height 7
click at [244, 184] on input "Yes" at bounding box center [245, 184] width 4 height 7
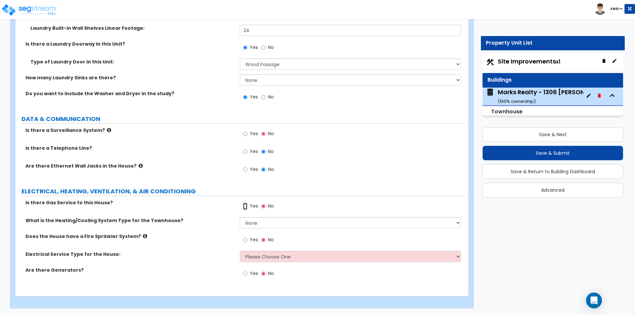
click at [244, 205] on input "Yes" at bounding box center [245, 206] width 4 height 7
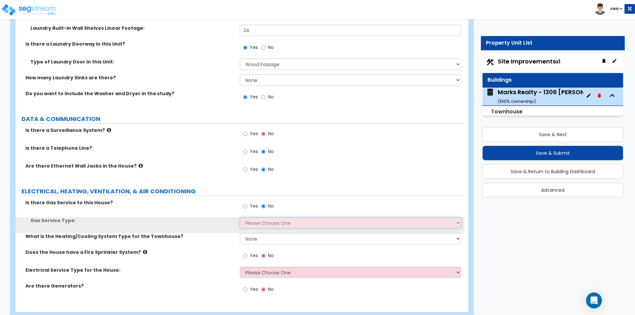
click at [250, 223] on select "Please Choose One Natural Gas Service Propane Tank On-site" at bounding box center [350, 222] width 221 height 11
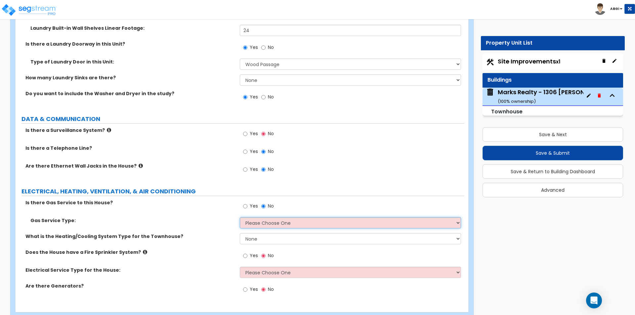
select select "1"
click at [240, 217] on select "Please Choose One Natural Gas Service Propane Tank On-site" at bounding box center [350, 222] width 221 height 11
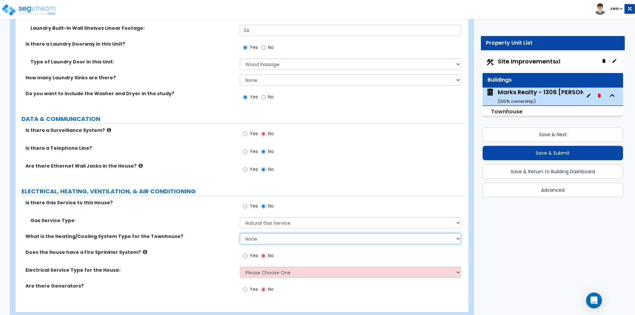
click at [245, 238] on select "None Heat Only Centralized Heating & Cooling Thru Wall Air Conditioners Mini Sp…" at bounding box center [350, 238] width 221 height 11
select select "2"
click at [240, 233] on select "None Heat Only Centralized Heating & Cooling Thru Wall Air Conditioners Mini Sp…" at bounding box center [350, 238] width 221 height 11
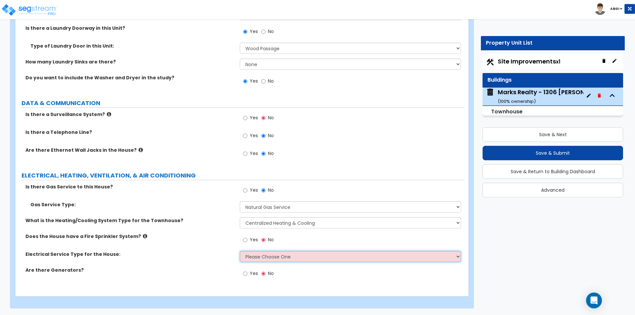
click at [266, 259] on select "Please Choose One Overhead Underground" at bounding box center [350, 256] width 221 height 11
select select "1"
click at [240, 251] on select "Please Choose One Overhead Underground" at bounding box center [350, 256] width 221 height 11
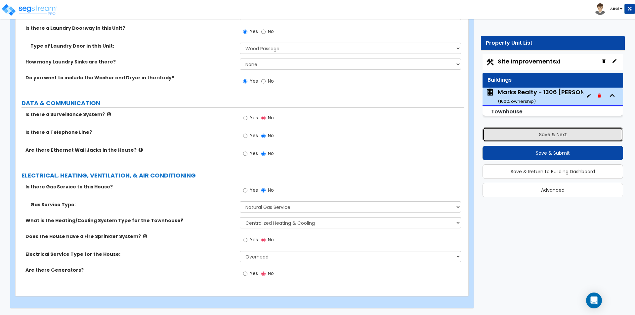
drag, startPoint x: 539, startPoint y: 138, endPoint x: 489, endPoint y: 153, distance: 51.8
click at [539, 138] on button "Save & Next" at bounding box center [552, 134] width 140 height 15
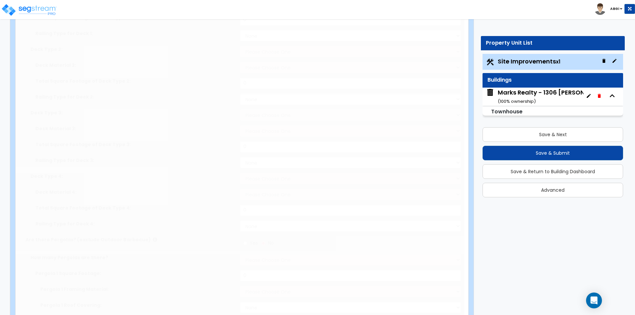
select select "2"
type input "1663"
select select "1"
type input "20"
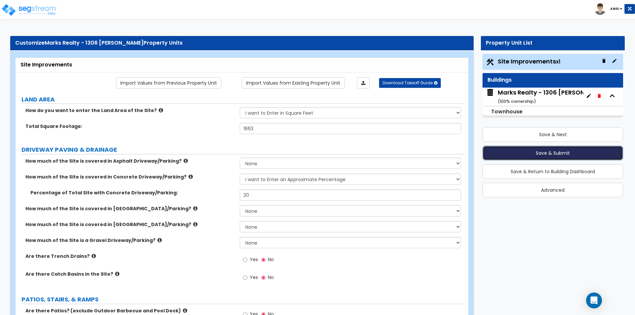
click at [544, 156] on button "Save & Submit" at bounding box center [552, 153] width 140 height 15
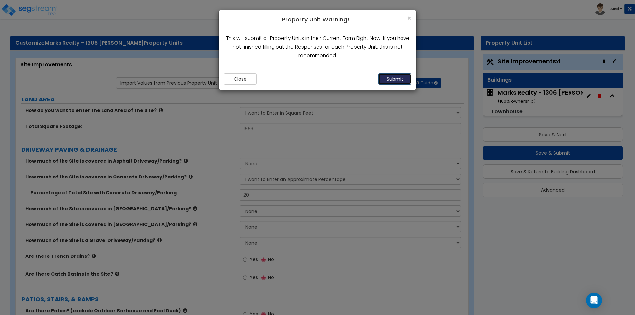
click at [389, 79] on button "Submit" at bounding box center [394, 78] width 33 height 11
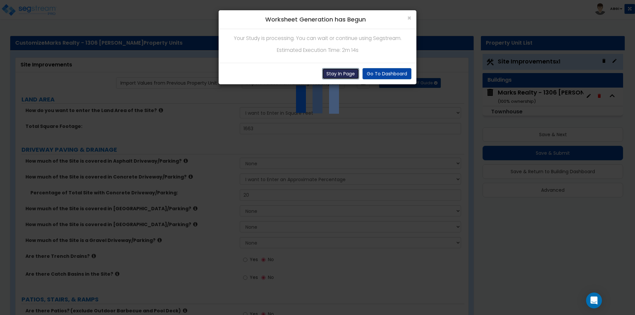
click at [338, 76] on button "Stay In Page" at bounding box center [340, 73] width 37 height 11
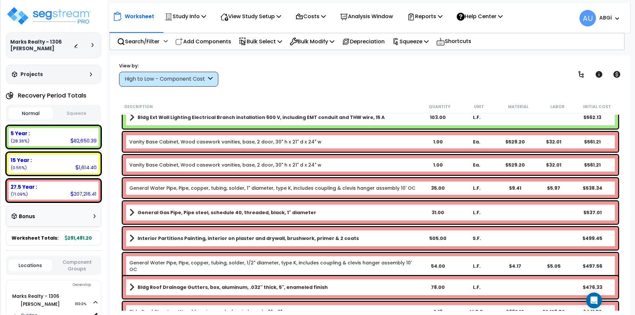
scroll to position [2777, 0]
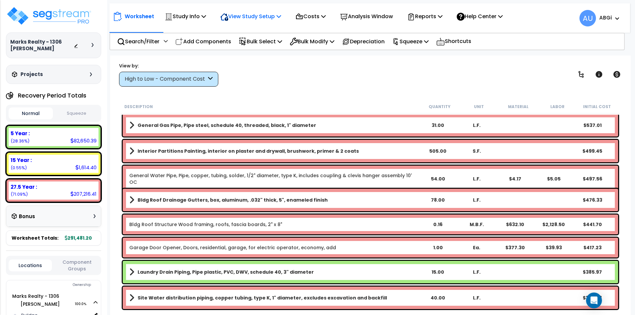
click at [265, 18] on p "View Study Setup" at bounding box center [250, 16] width 61 height 9
click at [240, 43] on link "View Questionnaire" at bounding box center [249, 45] width 65 height 13
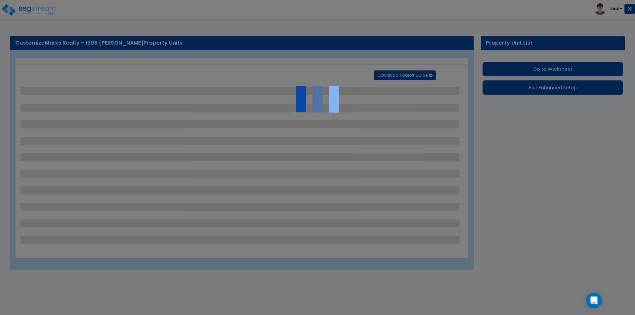
select select "2"
select select "1"
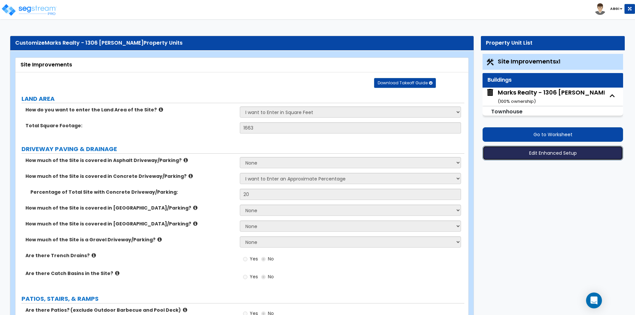
click at [537, 149] on button "Edit Enhanced Setup" at bounding box center [552, 153] width 140 height 15
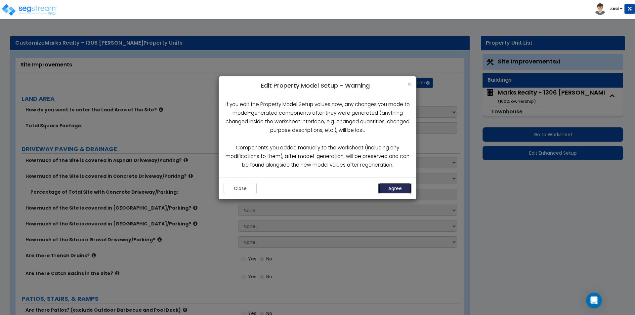
click at [396, 191] on button "Agree" at bounding box center [394, 188] width 33 height 11
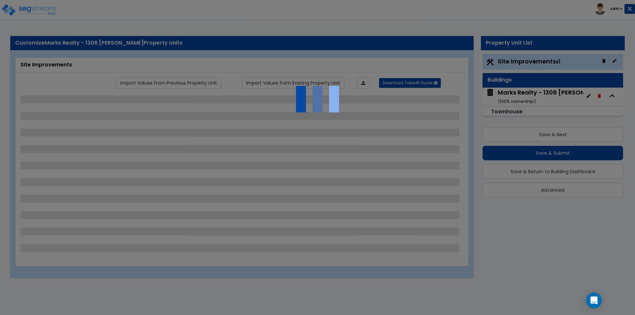
select select "2"
select select "1"
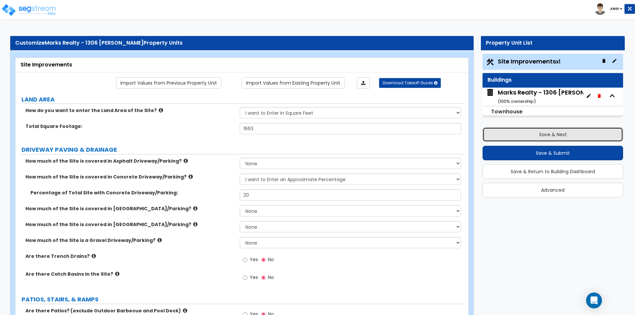
drag, startPoint x: 553, startPoint y: 136, endPoint x: 508, endPoint y: 149, distance: 46.1
click at [553, 136] on button "Save & Next" at bounding box center [552, 134] width 140 height 15
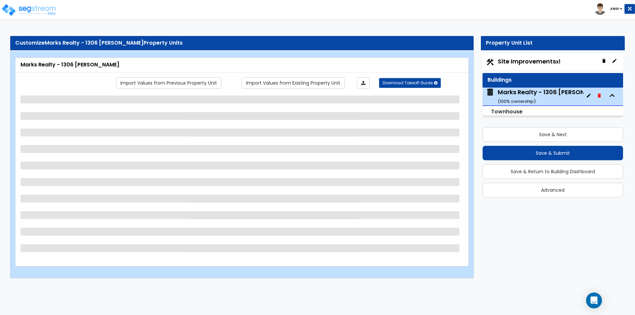
select select "2"
select select "3"
select select "7"
select select "2"
select select "1"
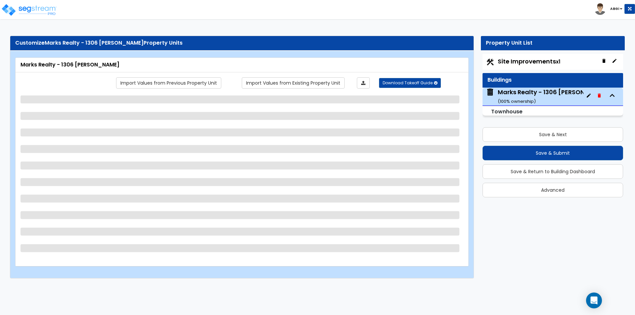
select select "1"
select select "7"
select select "1"
select select "2"
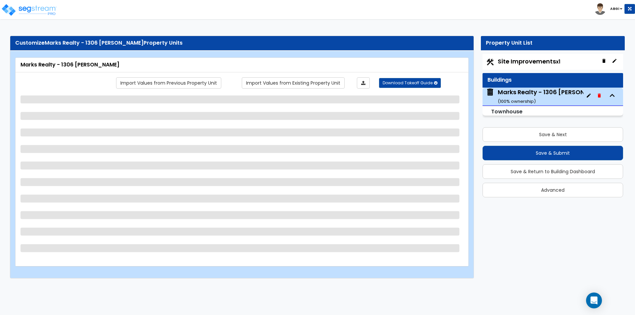
select select "3"
select select "2"
select select "5"
select select "1"
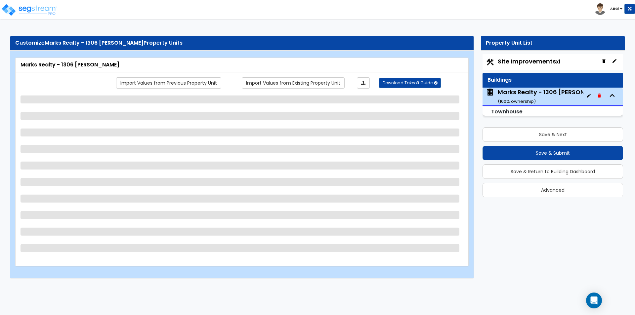
select select "1"
select select "2"
select select "1"
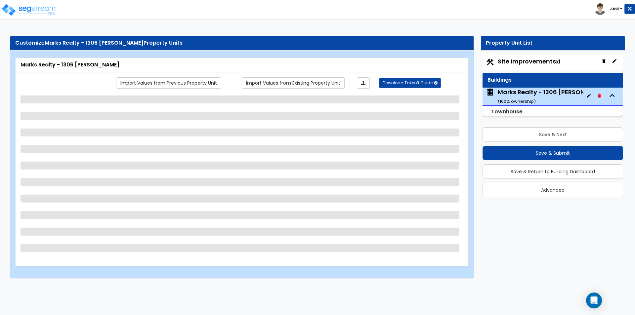
select select "2"
select select "5"
select select "2"
select select "3"
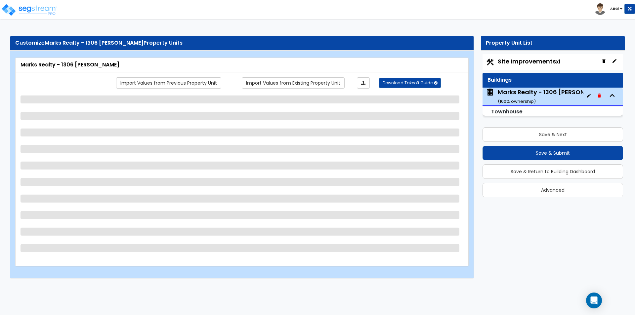
select select "1"
select select "2"
select select "1"
select select "3"
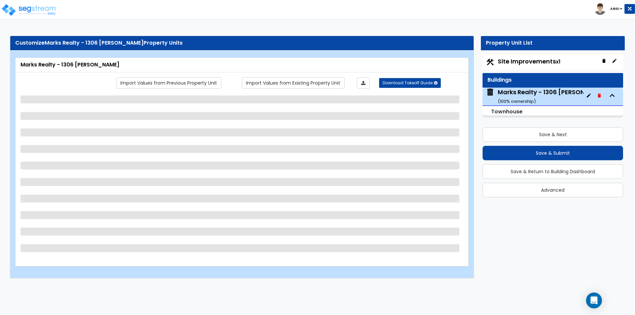
select select "1"
select select "2"
select select "3"
select select "1"
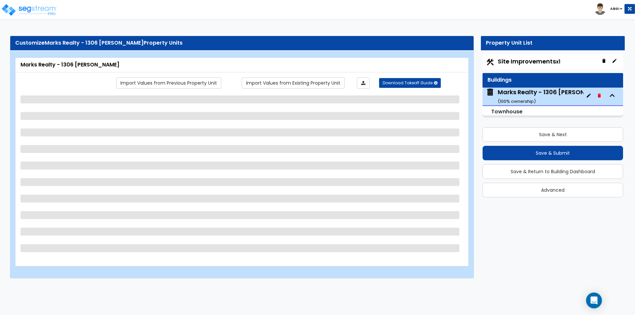
select select "3"
select select "1"
select select "2"
select select "1"
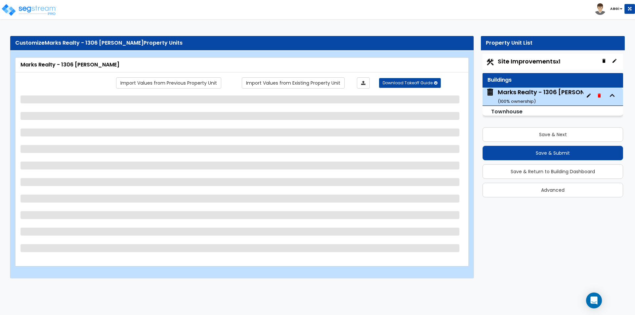
select select "1"
select select "2"
select select "3"
select select "2"
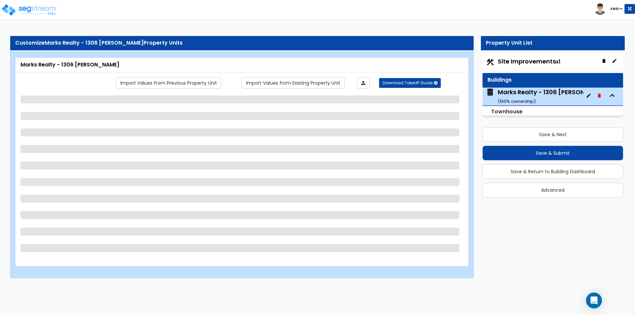
select select "3"
select select "6"
select select "3"
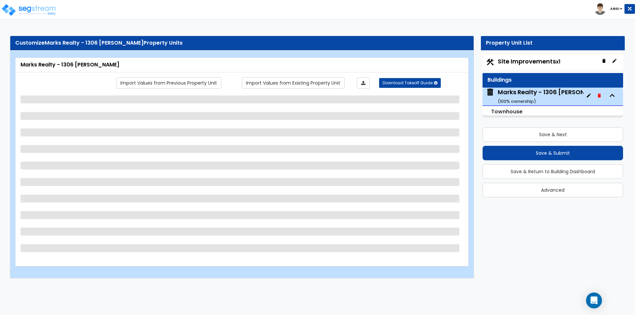
select select "1"
select select "2"
select select "1"
select select "4"
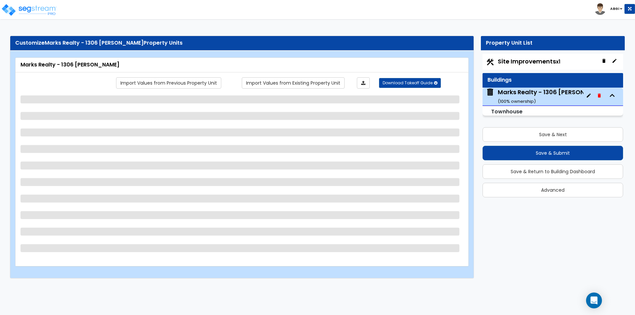
select select "1"
select select "2"
select select "1"
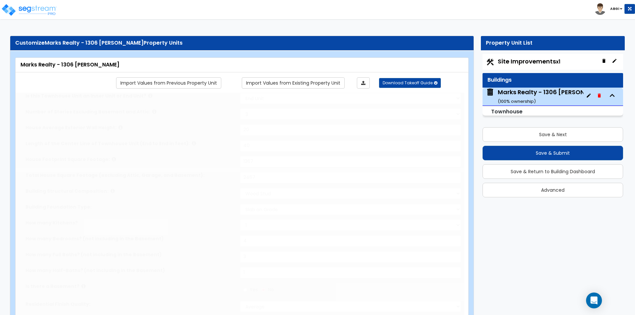
type input "2"
select select "2"
type input "5"
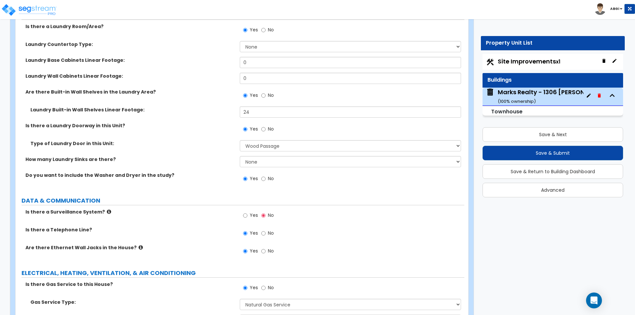
scroll to position [2940, 0]
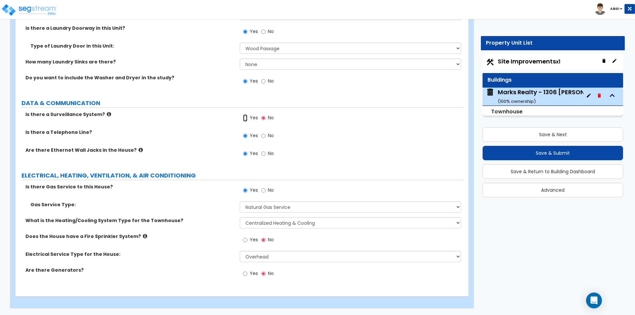
click at [246, 118] on input "Yes" at bounding box center [245, 117] width 4 height 7
radio input "true"
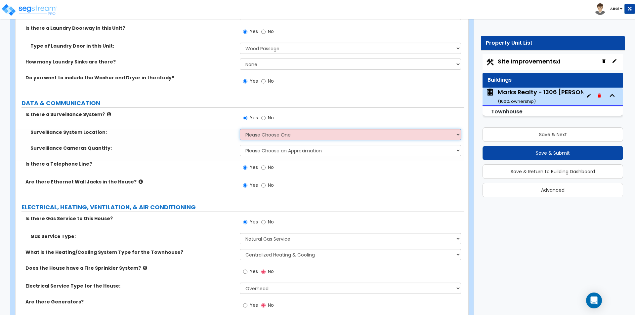
click at [257, 136] on select "Please Choose One Inside the Building Outside the Building Both Inside & Outside" at bounding box center [350, 134] width 221 height 11
select select "2"
click at [240, 129] on select "Please Choose One Inside the Building Outside the Building Both Inside & Outside" at bounding box center [350, 134] width 221 height 11
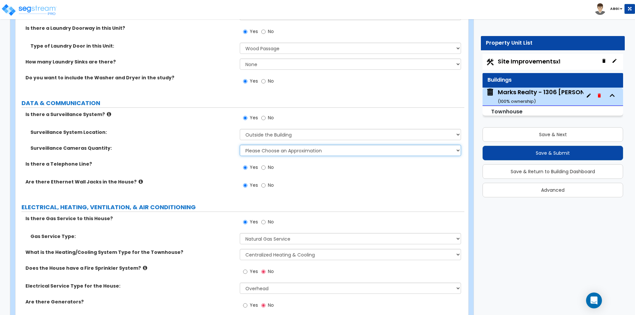
click at [265, 152] on select "Please Choose an Approximation Barely Noticed Any Noticed a Couple Frequently S…" at bounding box center [350, 150] width 221 height 11
select select "1"
click at [240, 145] on select "Please Choose an Approximation Barely Noticed Any Noticed a Couple Frequently S…" at bounding box center [350, 150] width 221 height 11
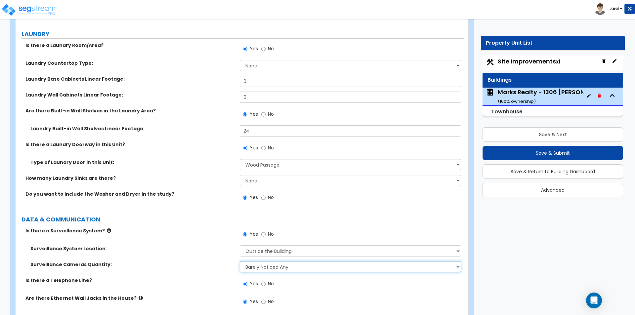
scroll to position [2808, 0]
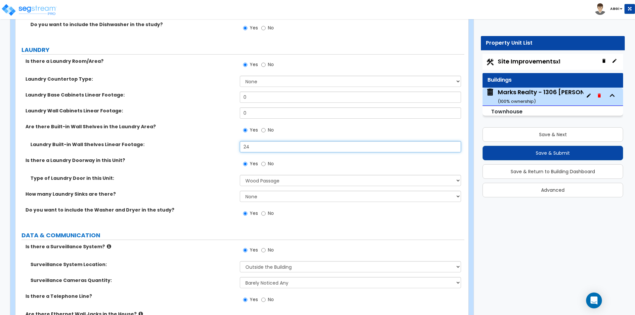
click at [255, 150] on input "24" at bounding box center [350, 146] width 221 height 11
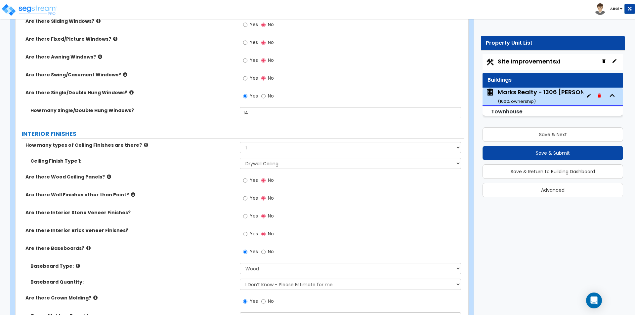
scroll to position [1056, 0]
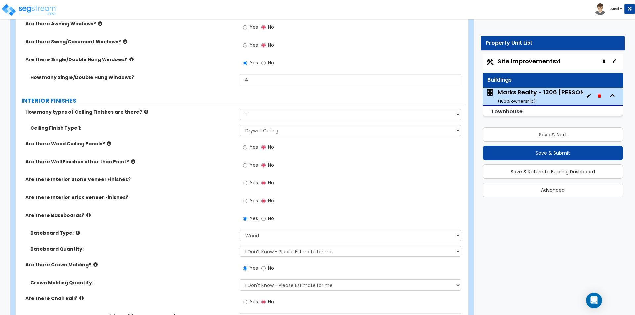
type input "28"
click at [244, 164] on input "Yes" at bounding box center [245, 165] width 4 height 7
radio input "true"
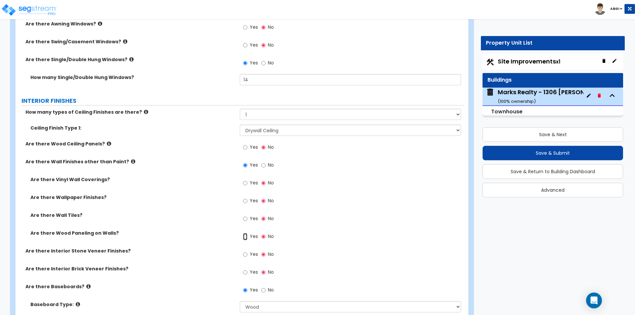
click at [244, 235] on input "Yes" at bounding box center [245, 236] width 4 height 7
radio input "true"
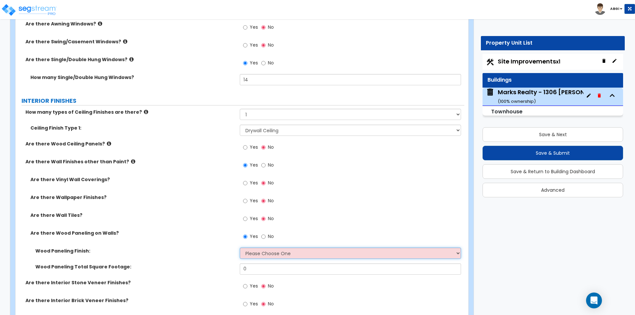
click at [264, 254] on select "Please Choose One Birch Mahogany Oak or Cherry Rosewood Teak I Don't Know, Plea…" at bounding box center [350, 253] width 221 height 11
select select "6"
click at [240, 248] on select "Please Choose One Birch Mahogany Oak or Cherry Rosewood Teak I Don't Know, Plea…" at bounding box center [350, 253] width 221 height 11
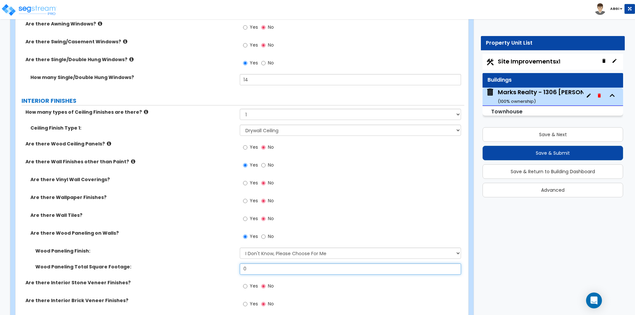
click at [249, 268] on input "0" at bounding box center [350, 268] width 221 height 11
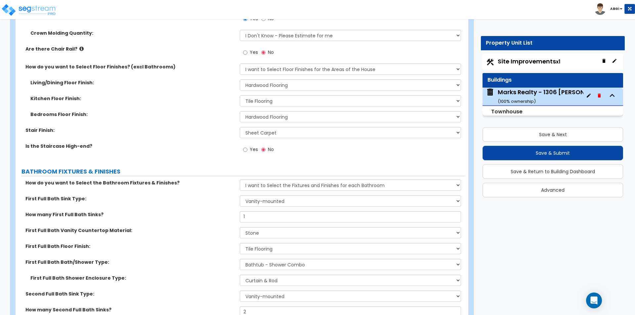
scroll to position [1420, 0]
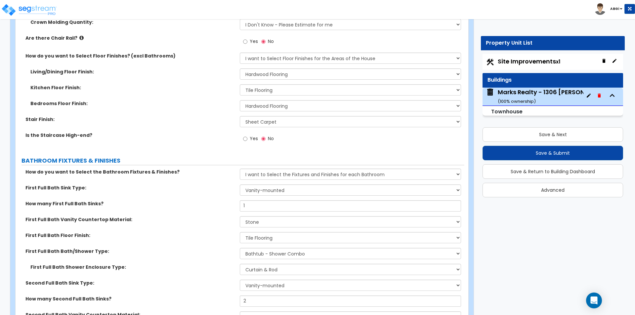
type input "140"
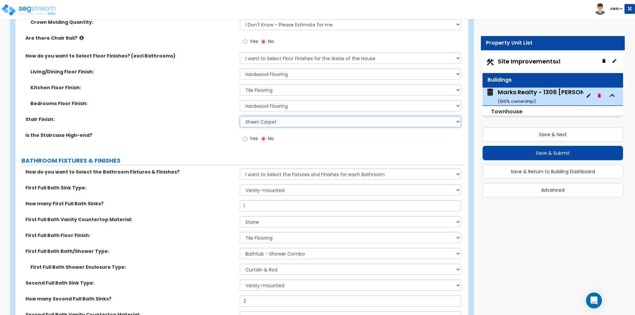
click at [263, 123] on select "None Tile Wood Laminate VCT Sheet Carpet Sheet Vinyl Carpet Tile" at bounding box center [350, 121] width 221 height 11
click at [240, 116] on select "None Tile Wood Laminate VCT Sheet Carpet Sheet Vinyl Carpet Tile" at bounding box center [350, 121] width 221 height 11
click at [262, 124] on select "None Tile Wood Laminate VCT Sheet Carpet Sheet Vinyl Carpet Tile" at bounding box center [350, 121] width 221 height 11
click at [275, 119] on select "None Tile Wood Laminate VCT Sheet Carpet Sheet Vinyl Carpet Tile" at bounding box center [350, 121] width 221 height 11
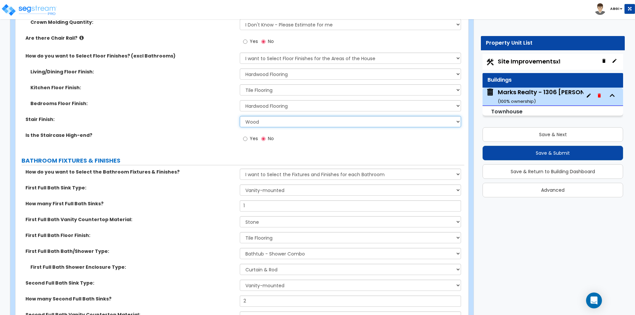
select select "5"
click at [240, 116] on select "None Tile Wood Laminate VCT Sheet Carpet Sheet Vinyl Carpet Tile" at bounding box center [350, 121] width 221 height 11
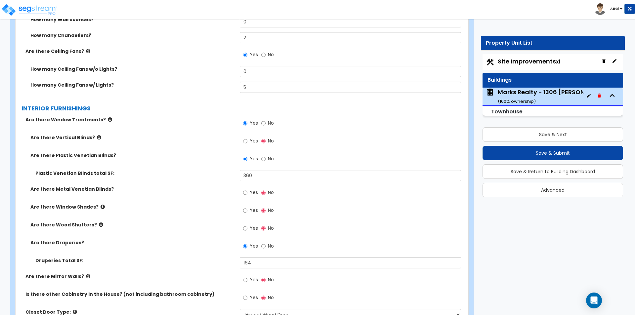
scroll to position [2081, 0]
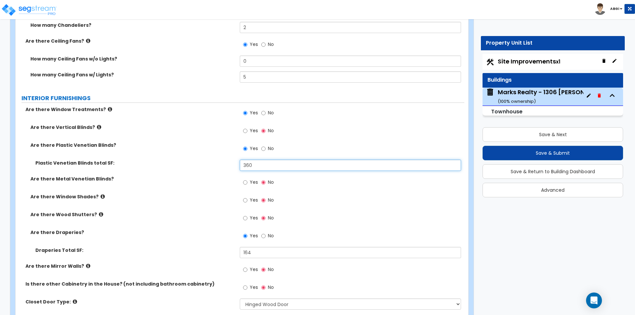
click at [253, 164] on input "360" at bounding box center [350, 165] width 221 height 11
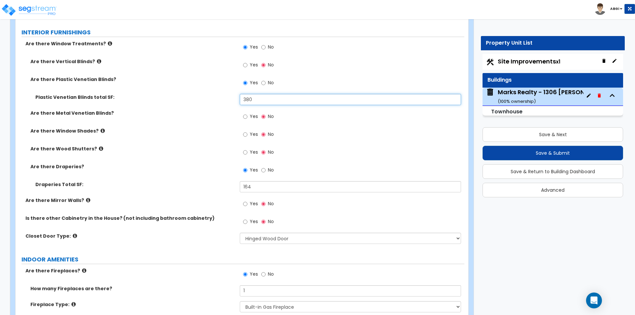
scroll to position [2147, 0]
type input "380"
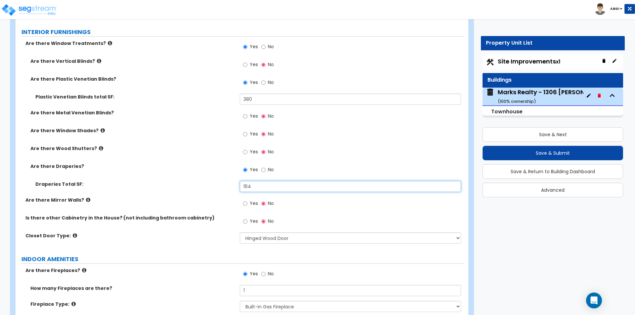
click at [254, 187] on input "164" at bounding box center [350, 186] width 221 height 11
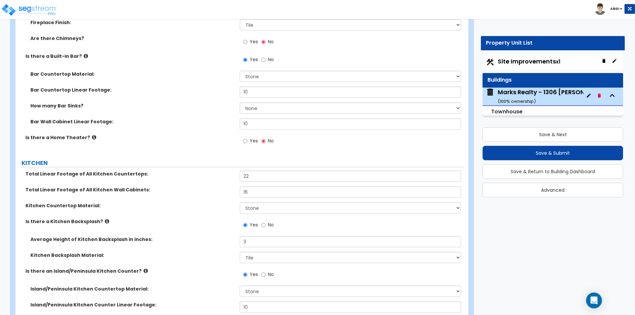
scroll to position [2478, 0]
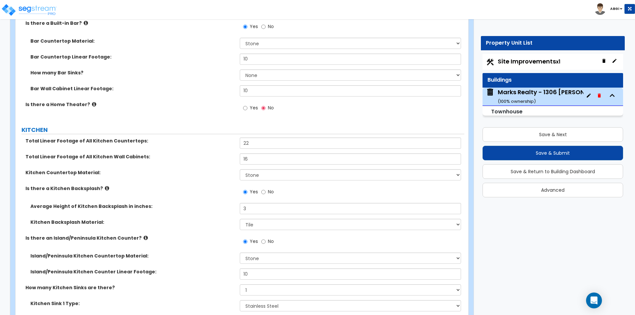
type input "192"
click at [257, 161] on input "16" at bounding box center [350, 158] width 221 height 11
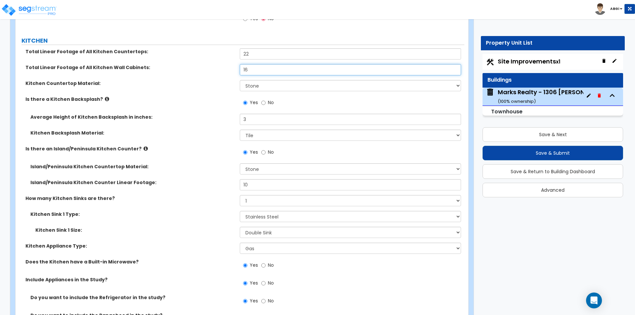
scroll to position [2577, 0]
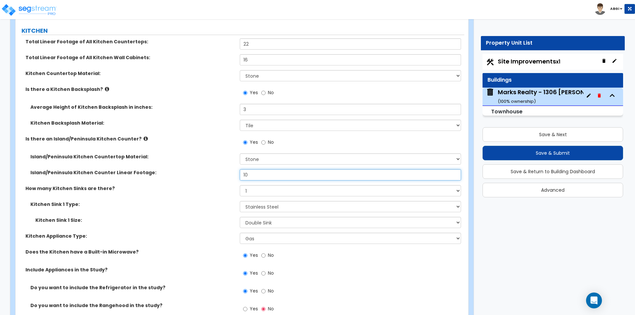
click at [246, 175] on input "10" at bounding box center [350, 174] width 221 height 11
click at [252, 175] on input "10" at bounding box center [350, 174] width 221 height 11
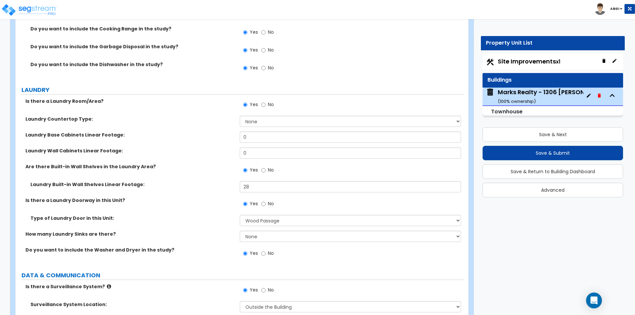
scroll to position [2874, 0]
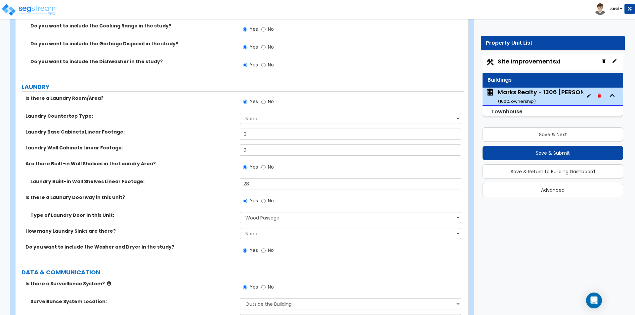
type input "12"
click at [535, 149] on button "Save & Submit" at bounding box center [552, 153] width 140 height 15
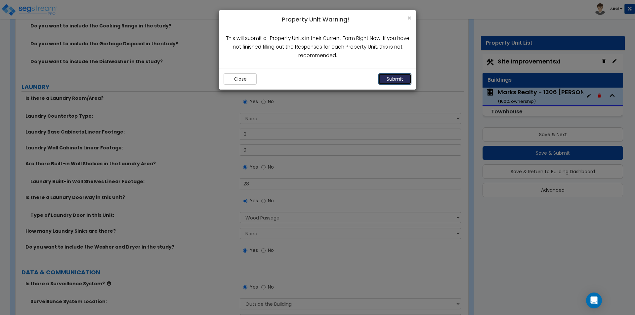
click at [386, 75] on button "Submit" at bounding box center [394, 78] width 33 height 11
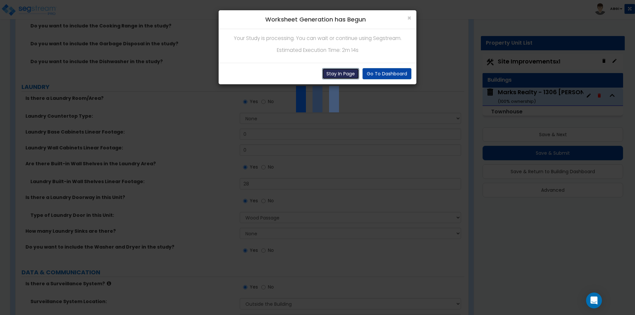
click at [347, 70] on button "Stay In Page" at bounding box center [340, 73] width 37 height 11
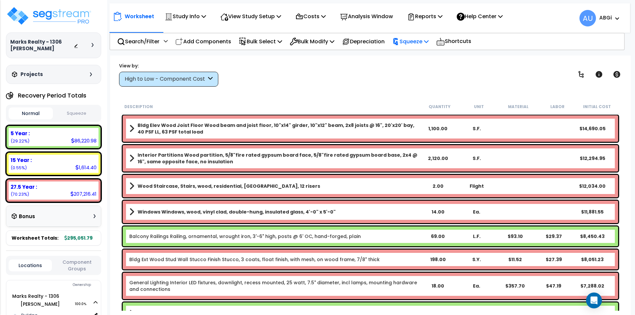
click at [424, 41] on p "Squeeze" at bounding box center [410, 41] width 36 height 9
click at [422, 53] on link "Squeeze" at bounding box center [421, 56] width 65 height 13
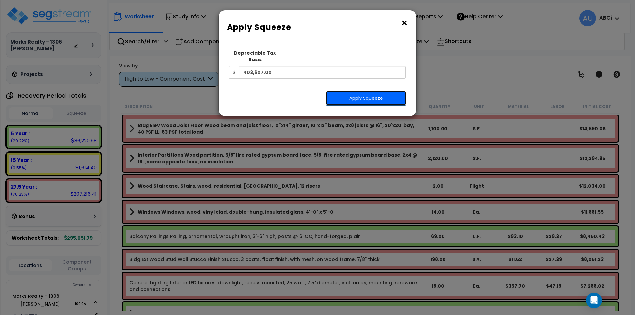
click at [364, 91] on button "Apply Squeeze" at bounding box center [366, 98] width 81 height 15
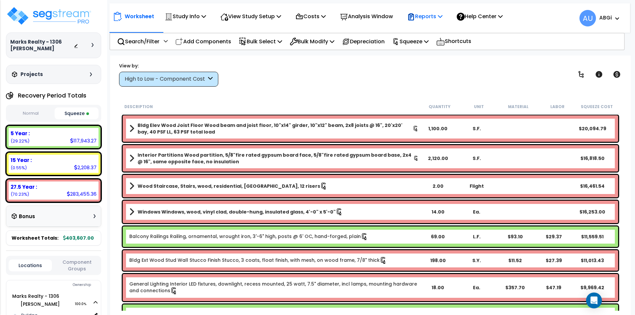
click at [442, 15] on p "Reports" at bounding box center [424, 16] width 35 height 9
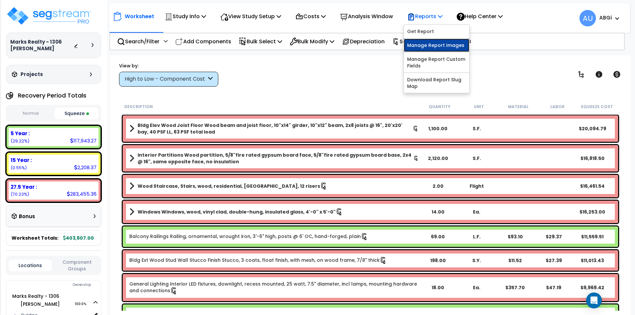
click at [431, 44] on link "Manage Report Images" at bounding box center [436, 45] width 65 height 13
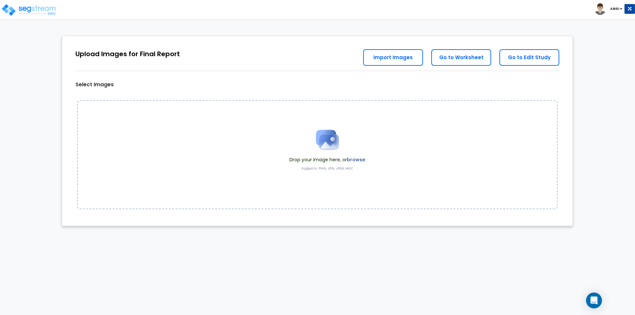
click at [326, 139] on img at bounding box center [327, 139] width 33 height 33
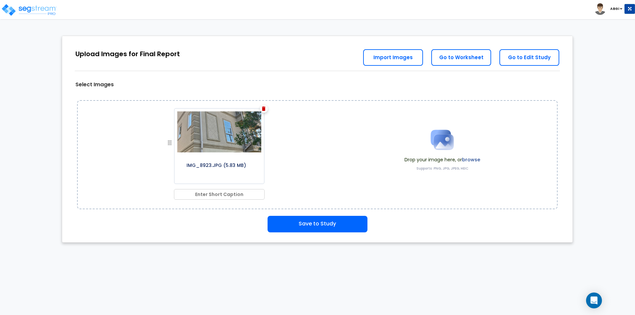
click at [421, 145] on span at bounding box center [442, 139] width 76 height 33
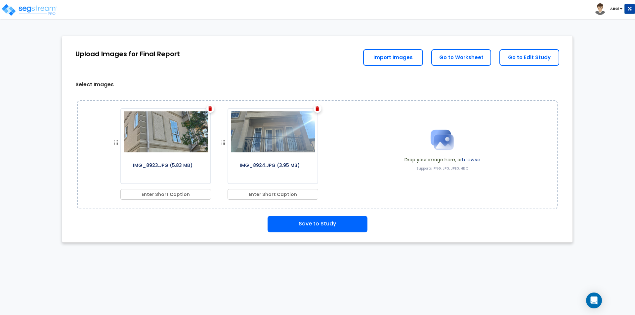
click at [438, 145] on img at bounding box center [441, 139] width 33 height 33
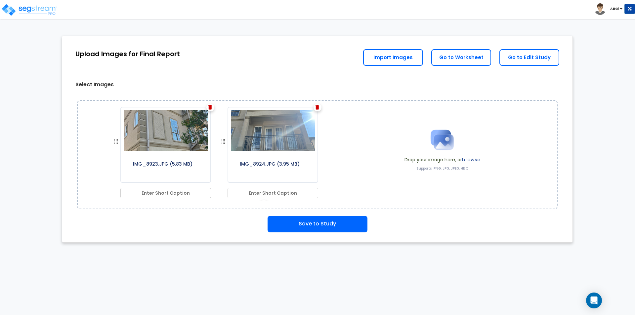
click at [443, 143] on img at bounding box center [441, 139] width 33 height 33
click at [437, 142] on img at bounding box center [441, 139] width 33 height 33
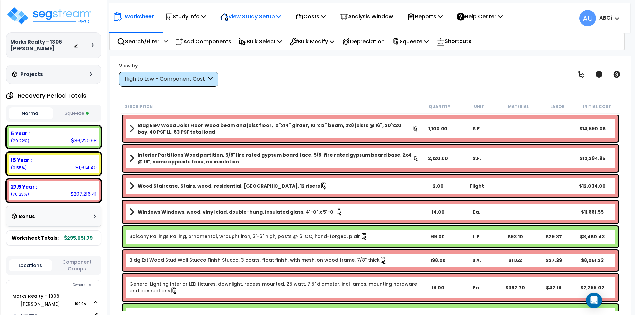
click at [281, 16] on icon at bounding box center [278, 16] width 5 height 5
click at [247, 44] on link "View Questionnaire" at bounding box center [249, 45] width 65 height 13
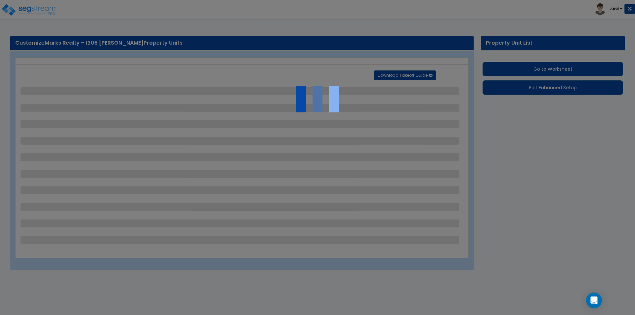
select select "2"
select select "1"
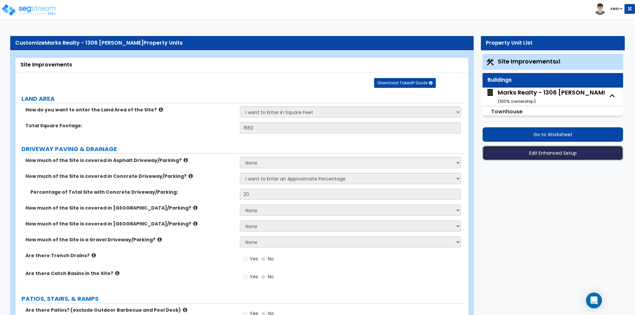
click at [544, 154] on button "Edit Enhanced Setup" at bounding box center [552, 153] width 140 height 15
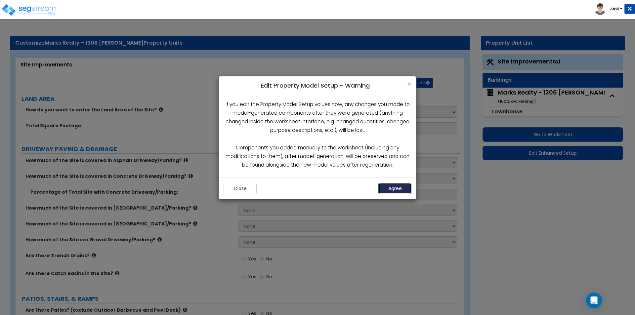
click at [395, 190] on button "Agree" at bounding box center [394, 188] width 33 height 11
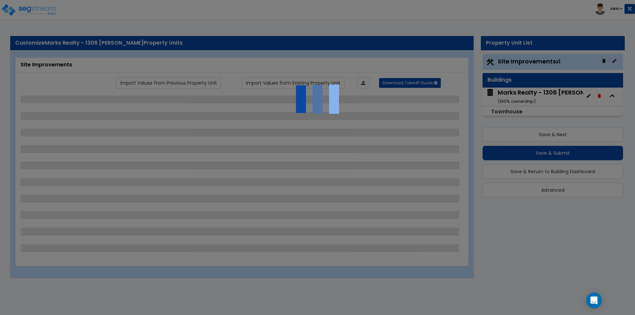
select select "2"
select select "1"
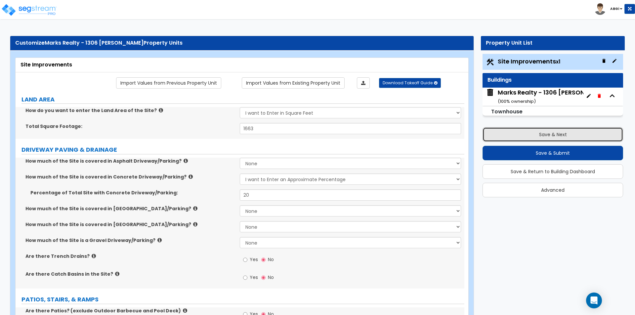
click at [541, 135] on button "Save & Next" at bounding box center [552, 134] width 140 height 15
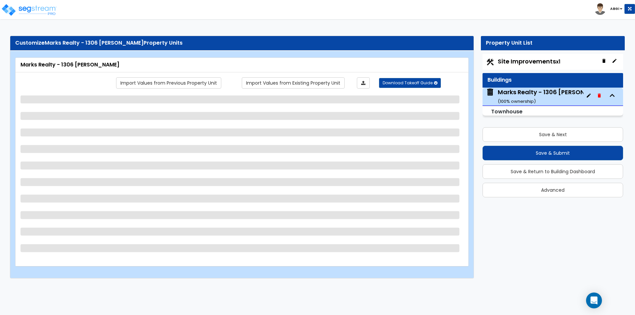
select select "2"
select select "3"
select select "7"
select select "2"
select select "1"
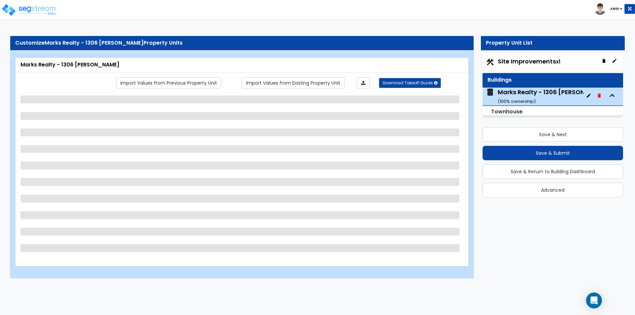
select select "1"
select select "7"
select select "1"
select select "2"
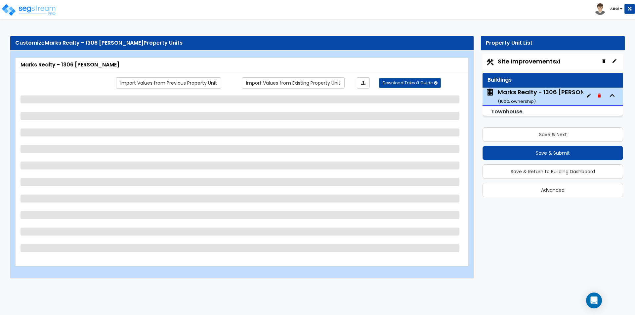
select select "3"
select select "2"
select select "5"
select select "1"
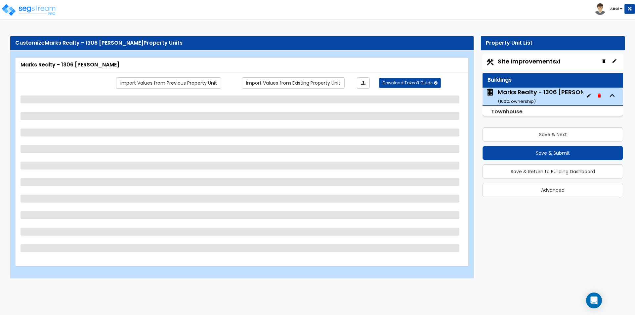
select select "1"
select select "6"
select select "1"
select select "2"
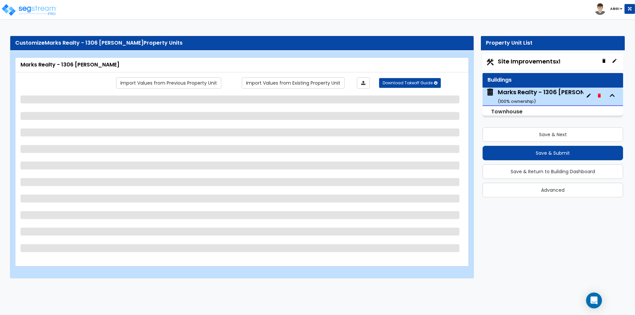
select select "1"
select select "2"
select select "5"
select select "2"
select select "3"
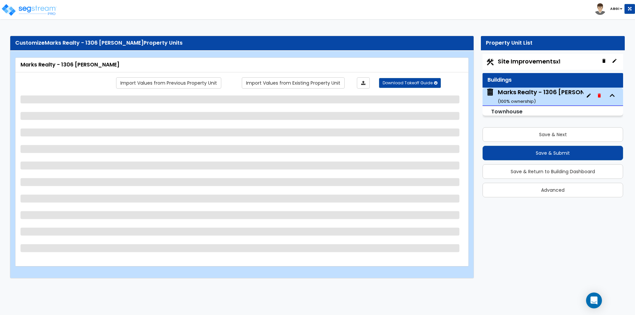
select select "3"
select select "1"
select select "2"
select select "1"
select select "3"
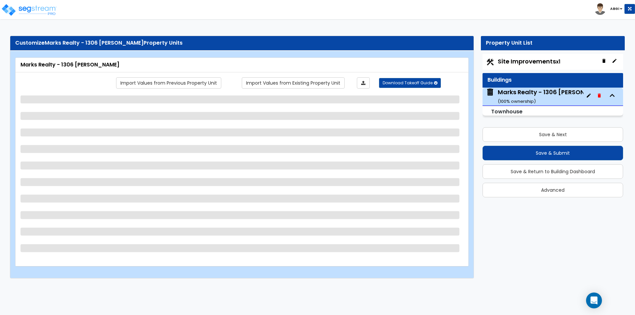
select select "3"
select select "1"
select select "2"
select select "3"
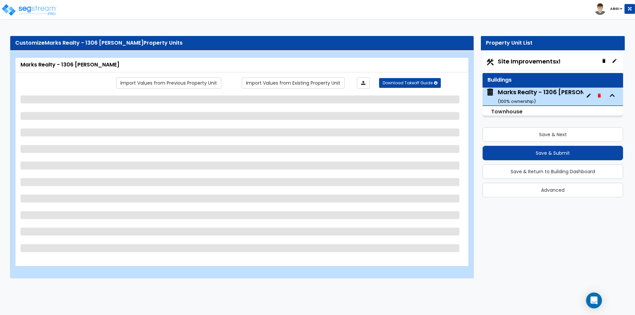
select select "1"
select select "3"
select select "1"
select select "2"
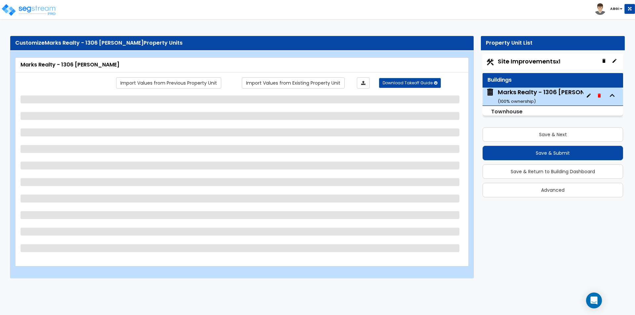
select select "1"
select select "2"
select select "3"
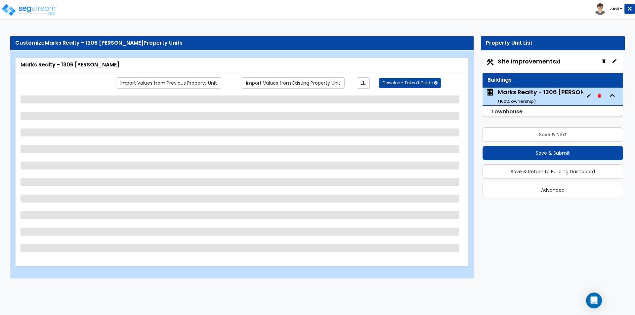
select select "2"
select select "3"
select select "6"
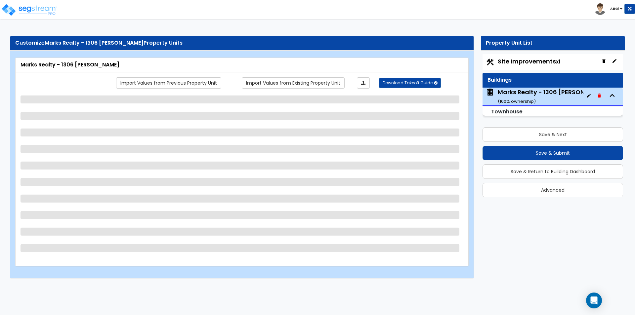
select select "3"
select select "1"
select select "2"
select select "1"
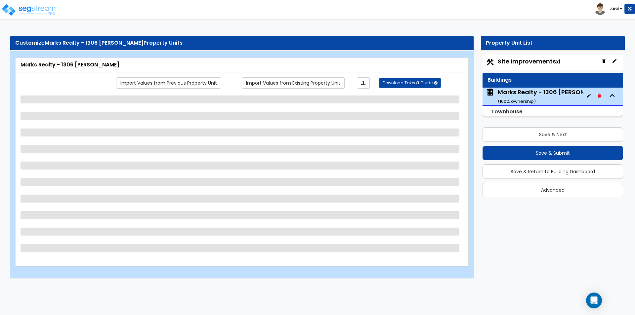
select select "4"
select select "2"
select select "1"
select select "2"
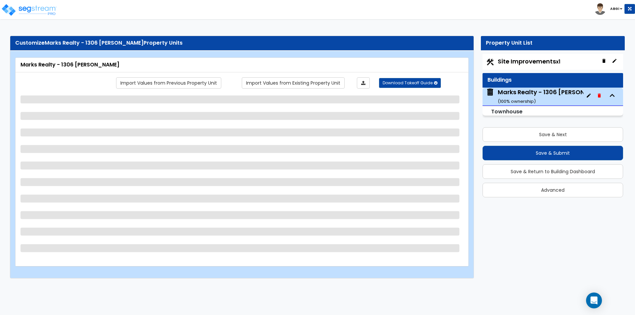
select select "1"
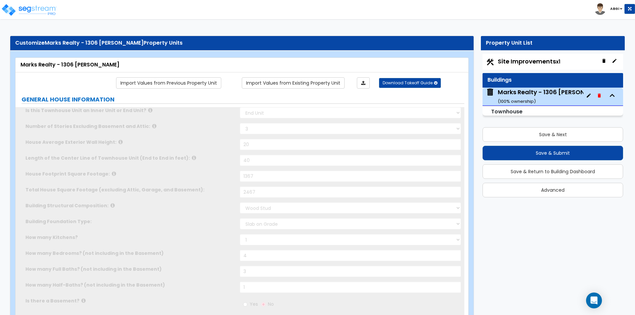
type input "2"
select select "2"
type input "5"
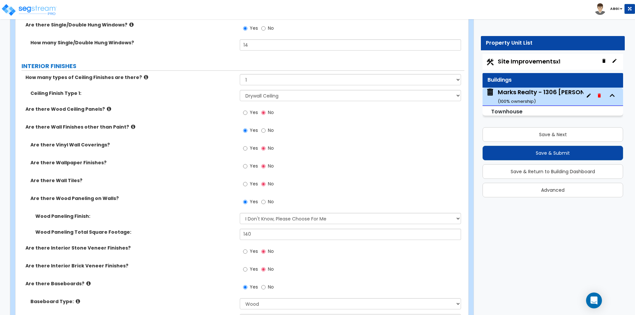
scroll to position [1124, 0]
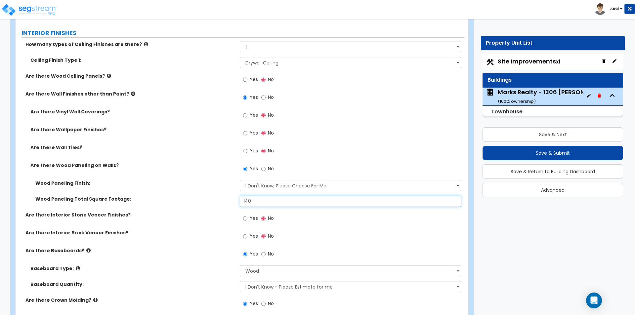
click at [256, 203] on input "140" at bounding box center [350, 201] width 221 height 11
type input "280"
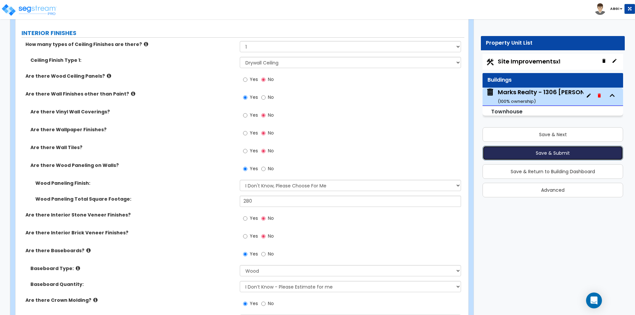
click at [545, 152] on button "Save & Submit" at bounding box center [552, 153] width 140 height 15
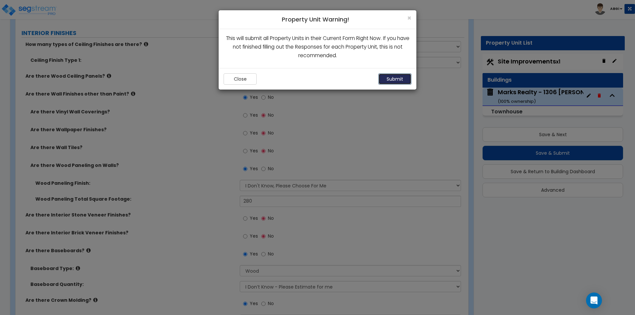
click at [397, 83] on button "Submit" at bounding box center [394, 78] width 33 height 11
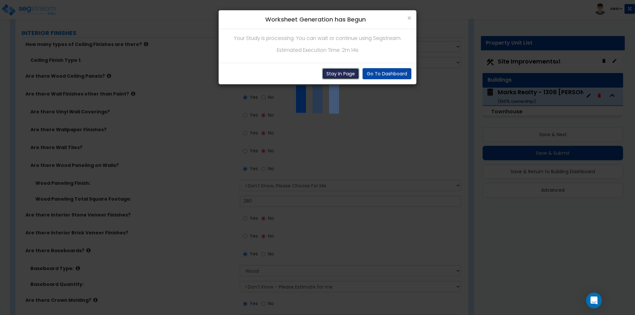
click at [342, 74] on button "Stay In Page" at bounding box center [340, 73] width 37 height 11
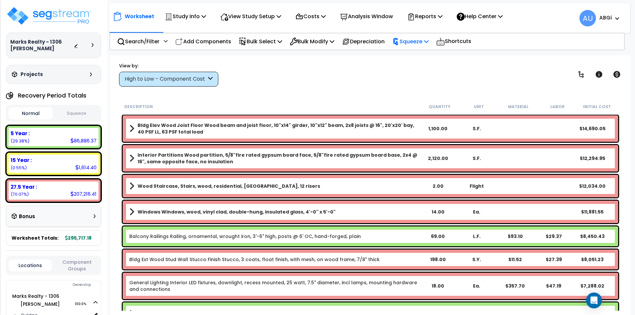
click at [428, 38] on p "Squeeze" at bounding box center [410, 41] width 36 height 9
click at [418, 58] on link "Squeeze" at bounding box center [421, 56] width 65 height 13
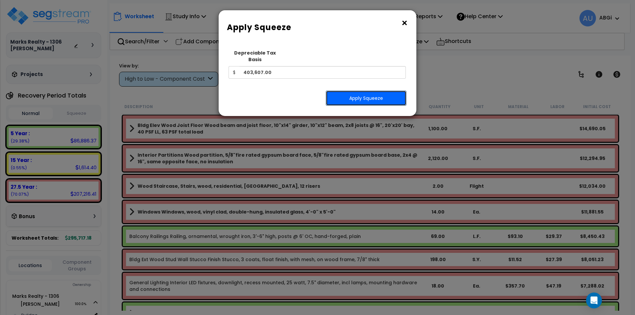
click at [351, 94] on button "Apply Squeeze" at bounding box center [366, 98] width 81 height 15
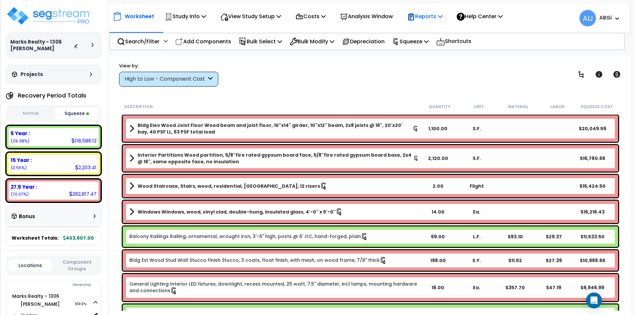
click at [441, 17] on p "Reports" at bounding box center [424, 16] width 35 height 9
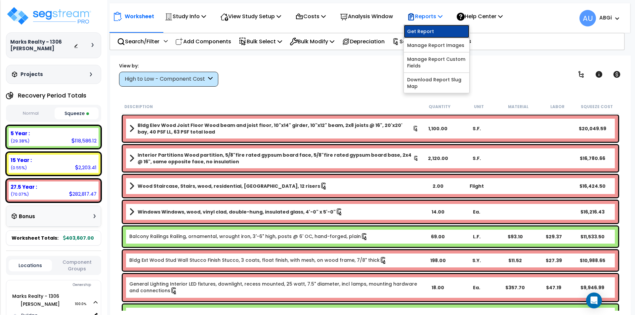
click at [432, 29] on link "Get Report" at bounding box center [436, 31] width 65 height 13
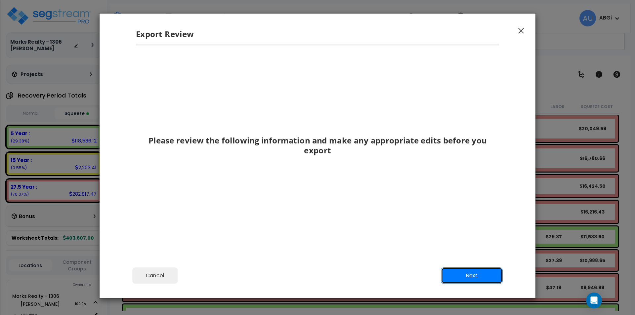
click at [463, 275] on button "Next" at bounding box center [472, 275] width 62 height 17
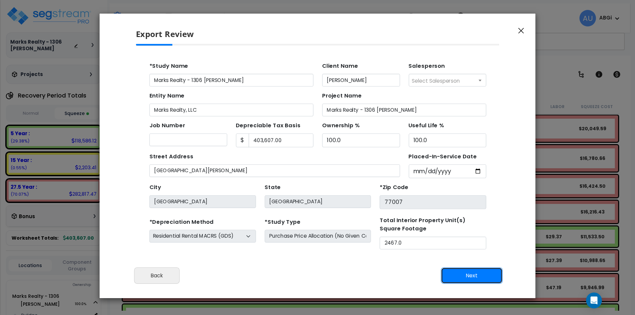
click at [469, 277] on button "Next" at bounding box center [472, 275] width 62 height 17
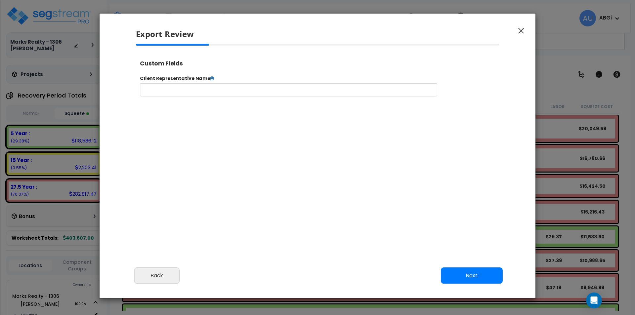
select select "2024"
click at [461, 275] on button "Next" at bounding box center [472, 275] width 62 height 17
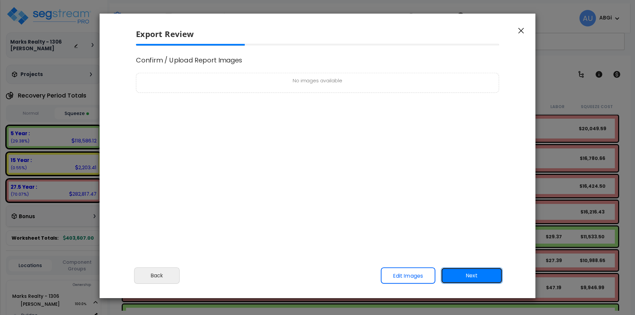
scroll to position [0, 0]
click at [398, 274] on link "Edit Images" at bounding box center [407, 275] width 55 height 17
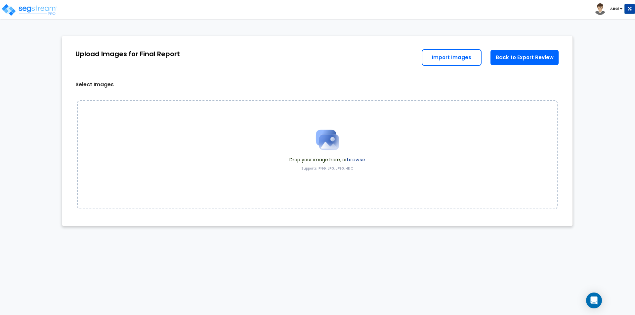
click at [325, 144] on img at bounding box center [327, 139] width 33 height 33
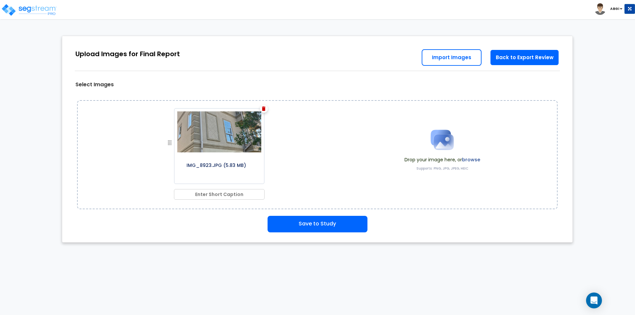
click at [433, 139] on img at bounding box center [441, 139] width 33 height 33
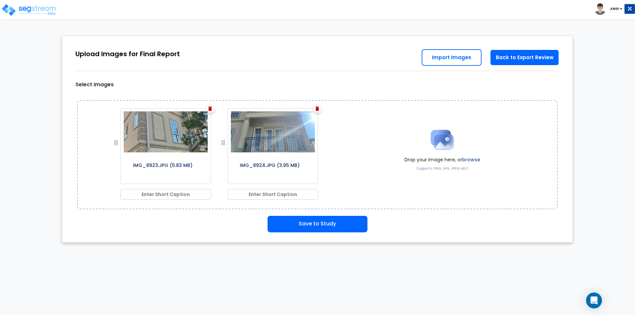
click at [445, 144] on img at bounding box center [441, 139] width 33 height 33
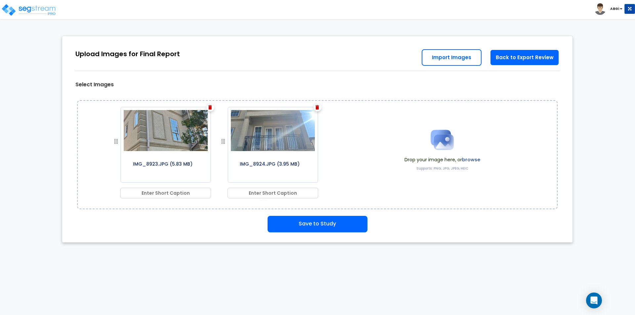
click at [433, 133] on img at bounding box center [441, 139] width 33 height 33
click at [439, 144] on img at bounding box center [441, 139] width 33 height 33
